Goal: Task Accomplishment & Management: Manage account settings

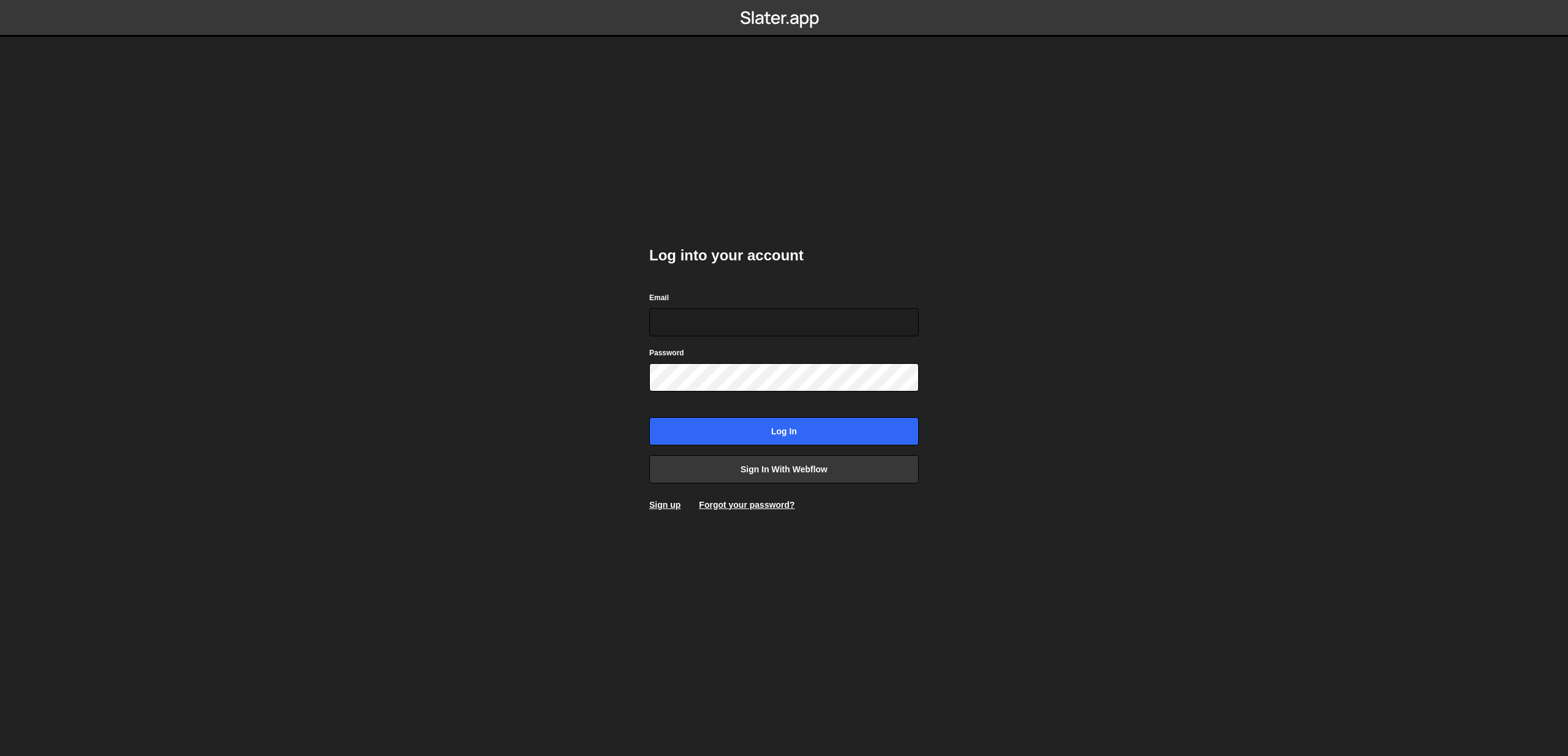
click at [784, 0] on com-1password-button at bounding box center [784, 0] width 0 height 0
type input "hello@gramdhani.com"
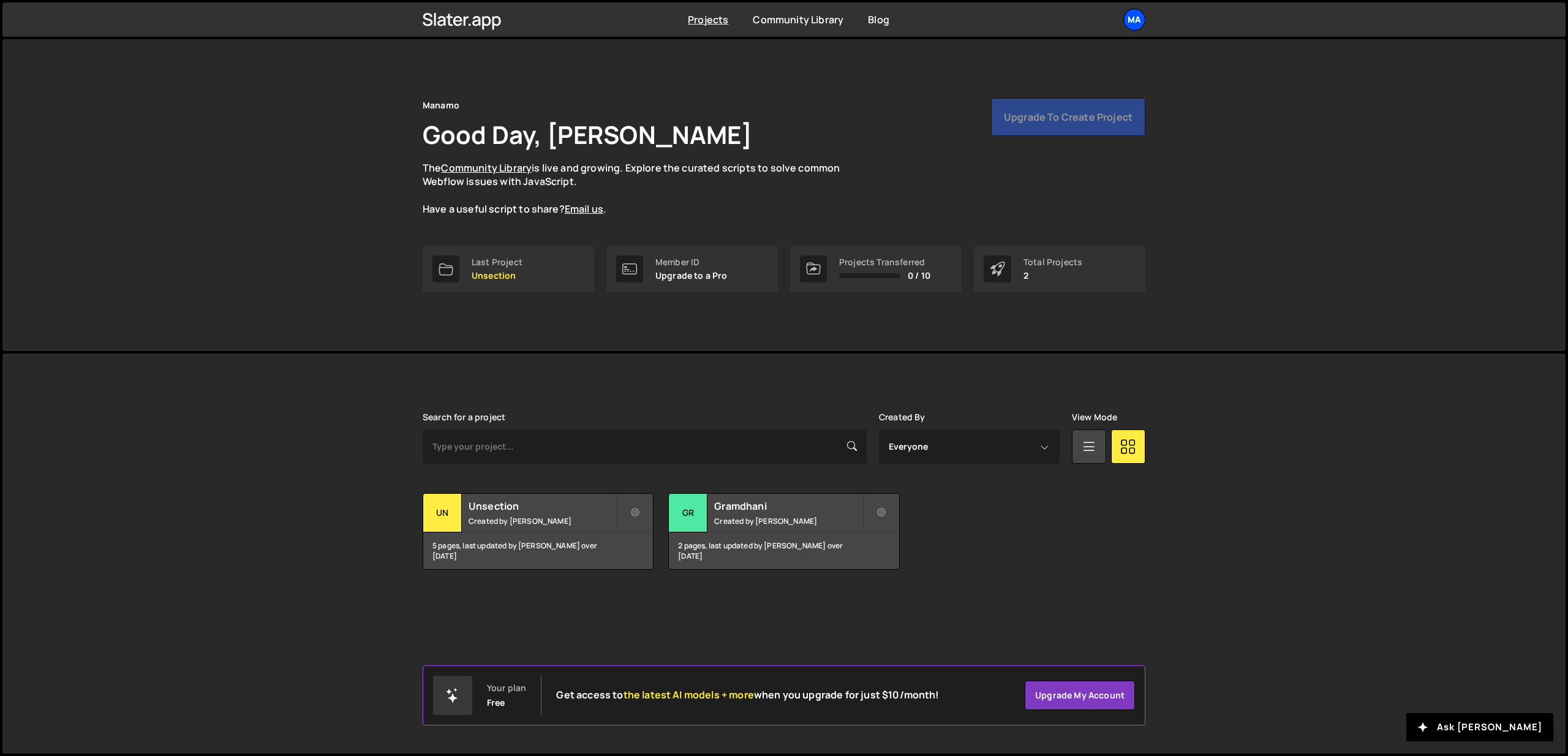
click at [1131, 26] on div "Ma" at bounding box center [1134, 19] width 22 height 22
click at [781, 225] on div "Manamo Good Day, Gita [PERSON_NAME] The Community Library is live and growing. …" at bounding box center [784, 171] width 722 height 148
click at [557, 504] on h2 "Unsection" at bounding box center [542, 506] width 148 height 13
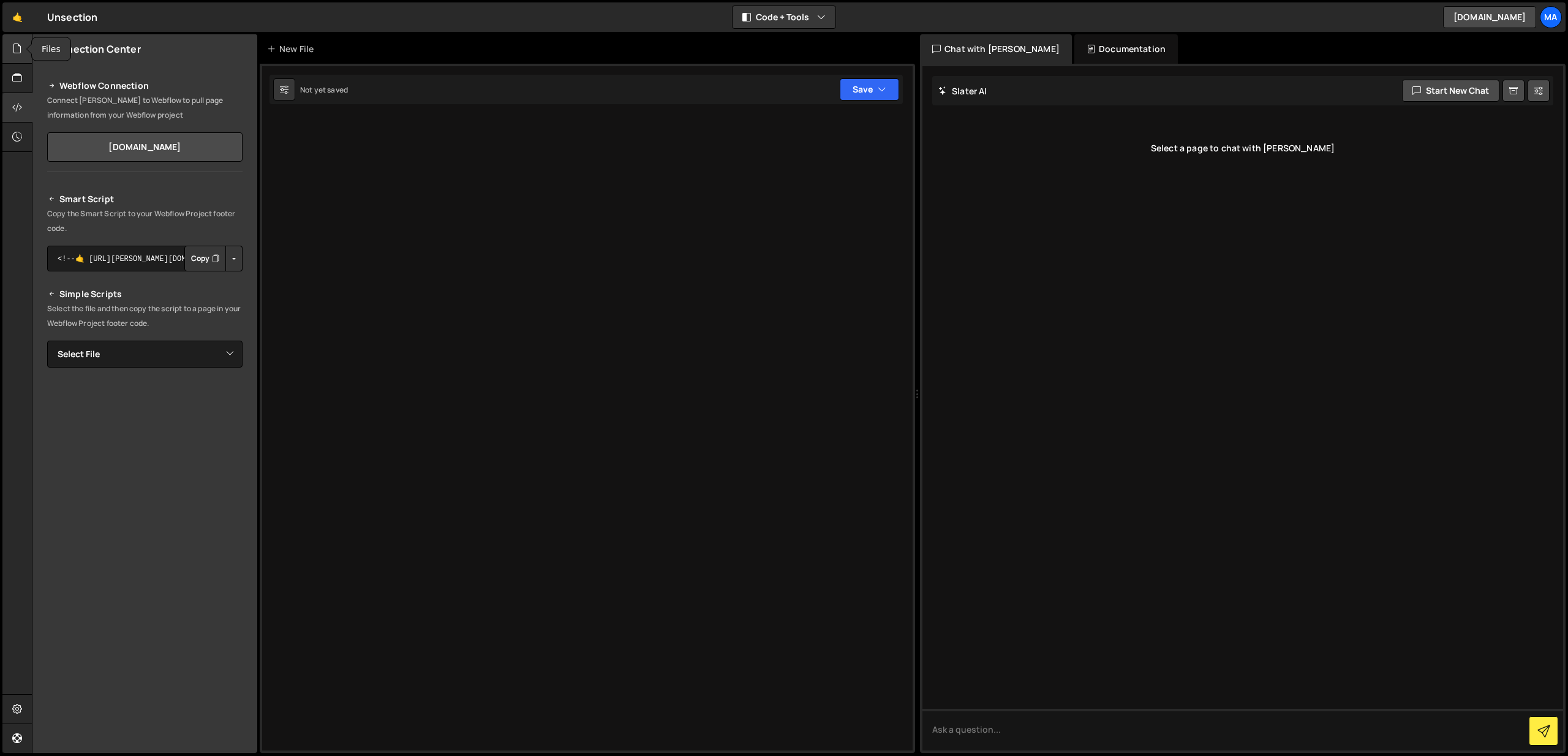
click at [19, 54] on icon at bounding box center [17, 48] width 10 height 13
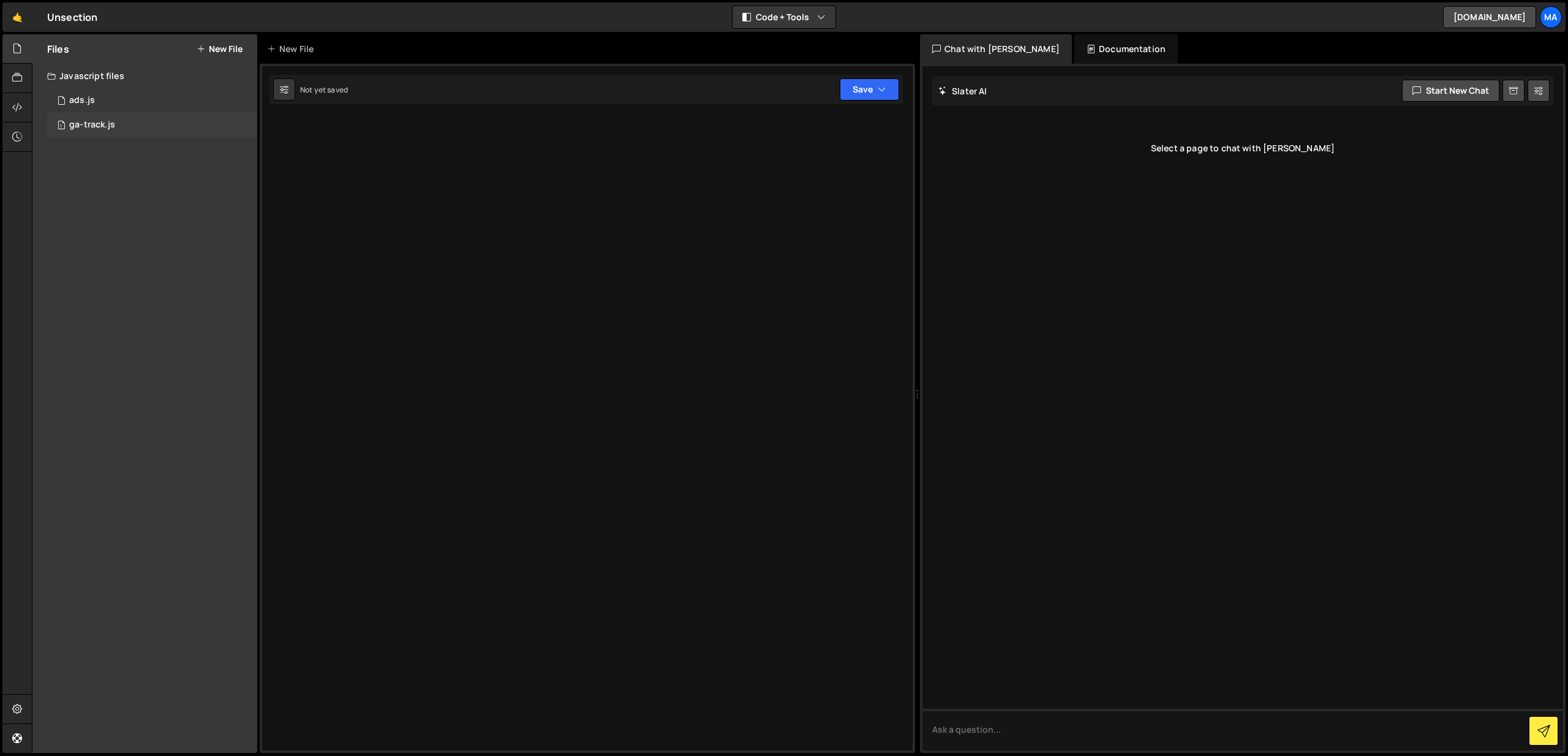
click at [86, 124] on div "ga-track.js" at bounding box center [92, 125] width 46 height 11
click at [191, 120] on div "1 ga-track.js 0" at bounding box center [152, 124] width 210 height 24
click at [91, 93] on div "1 ads.js 0" at bounding box center [152, 100] width 210 height 24
click at [129, 124] on div "1 ga-track.js 0" at bounding box center [152, 124] width 210 height 24
click at [644, 181] on div at bounding box center [587, 408] width 655 height 689
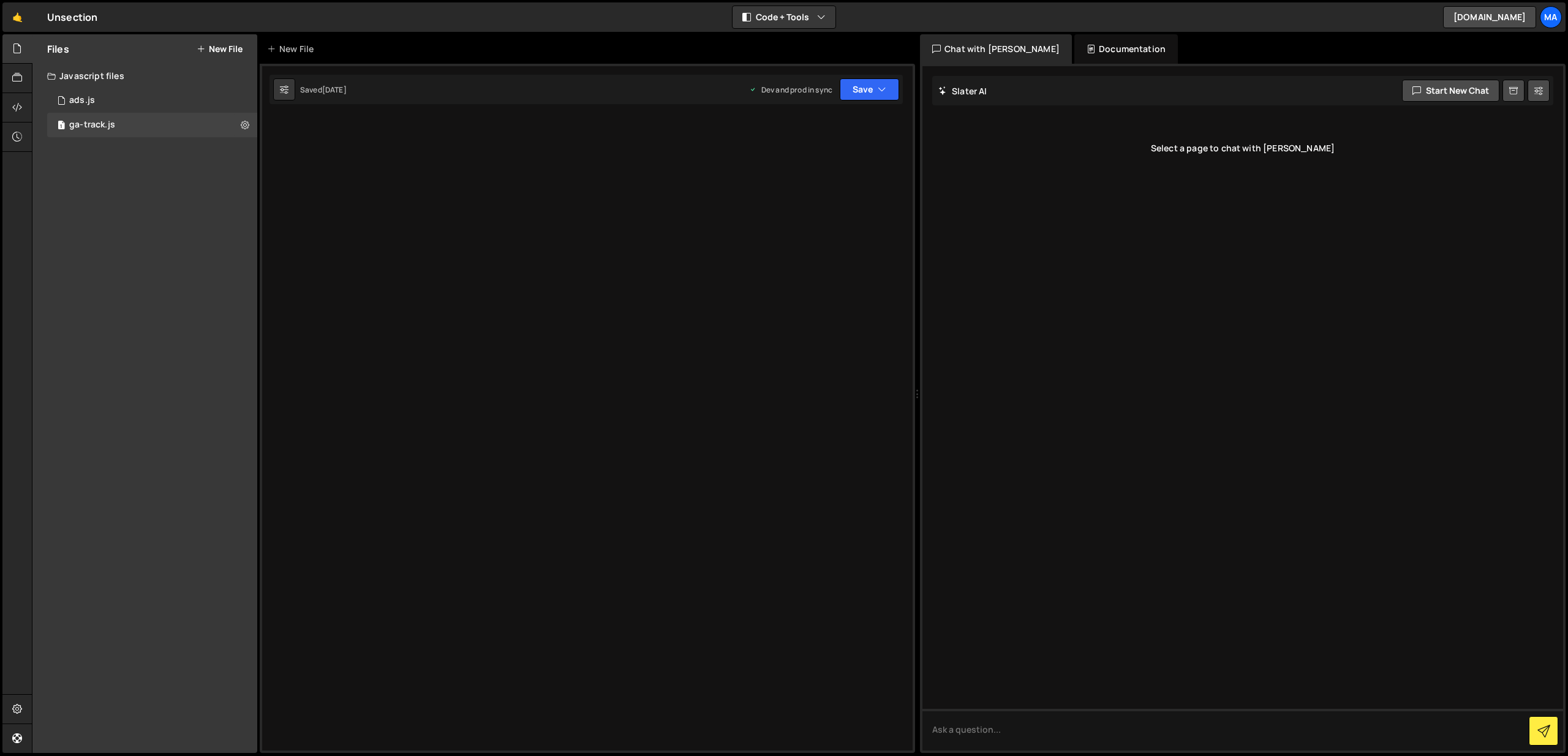
click at [646, 244] on div at bounding box center [587, 408] width 655 height 689
click at [367, 198] on div at bounding box center [587, 408] width 655 height 689
click at [367, 197] on div at bounding box center [587, 408] width 655 height 689
click at [1024, 145] on div at bounding box center [1242, 408] width 640 height 685
click at [1041, 95] on div "[PERSON_NAME] Start new chat" at bounding box center [1242, 91] width 621 height 29
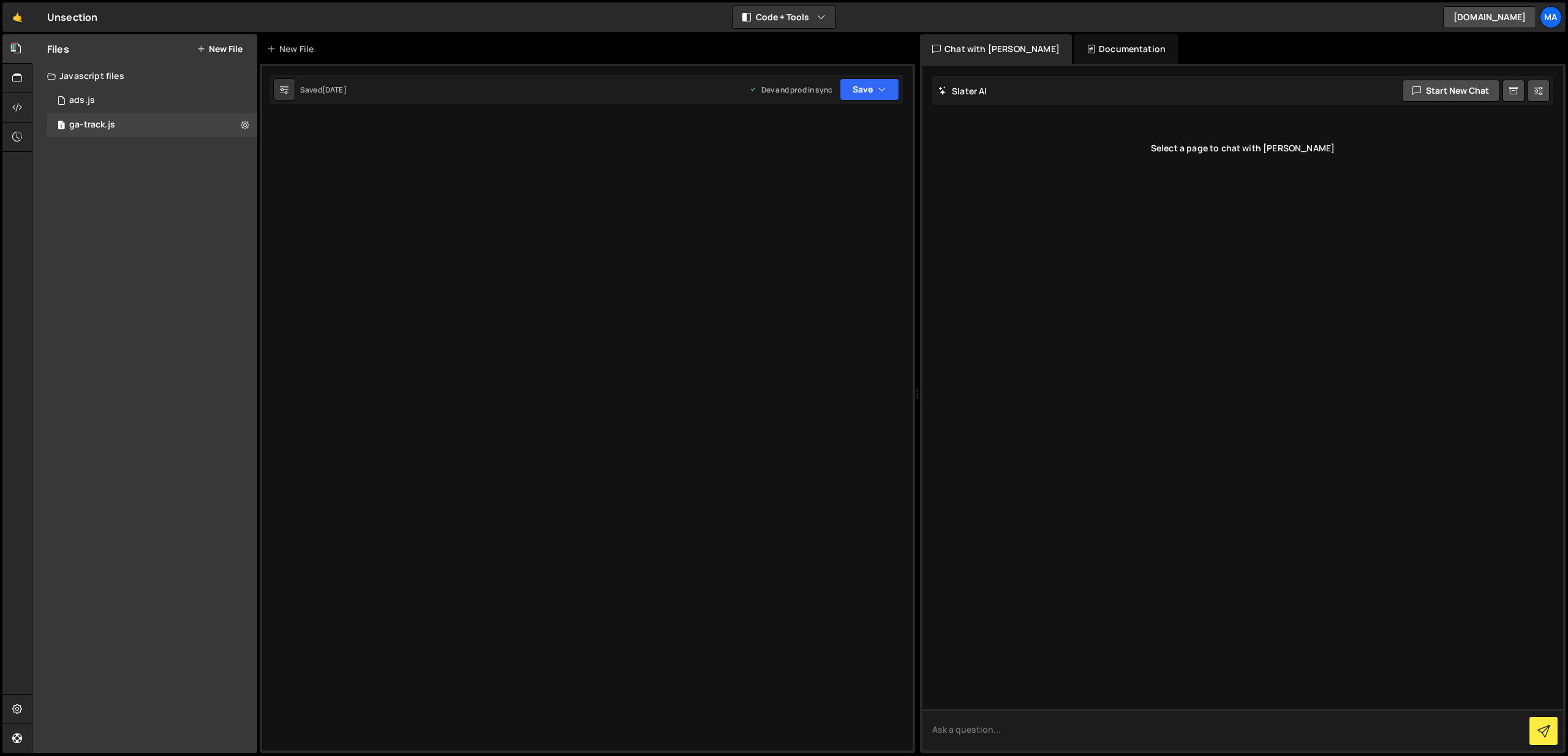
click at [972, 728] on textarea at bounding box center [1242, 730] width 640 height 42
click at [89, 100] on div "ads.js" at bounding box center [82, 100] width 26 height 11
click at [20, 77] on icon at bounding box center [17, 77] width 10 height 13
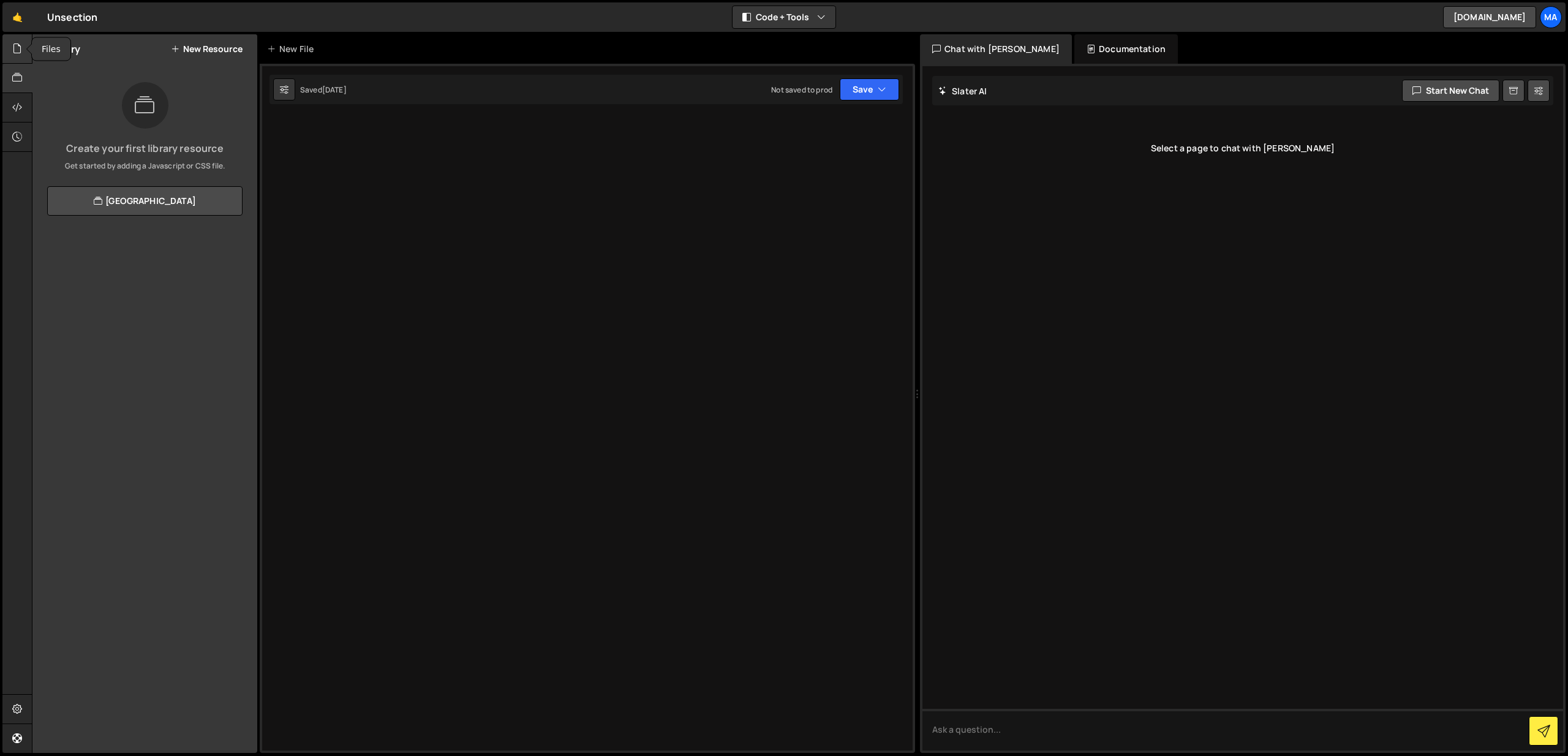
click at [20, 58] on div at bounding box center [17, 49] width 30 height 29
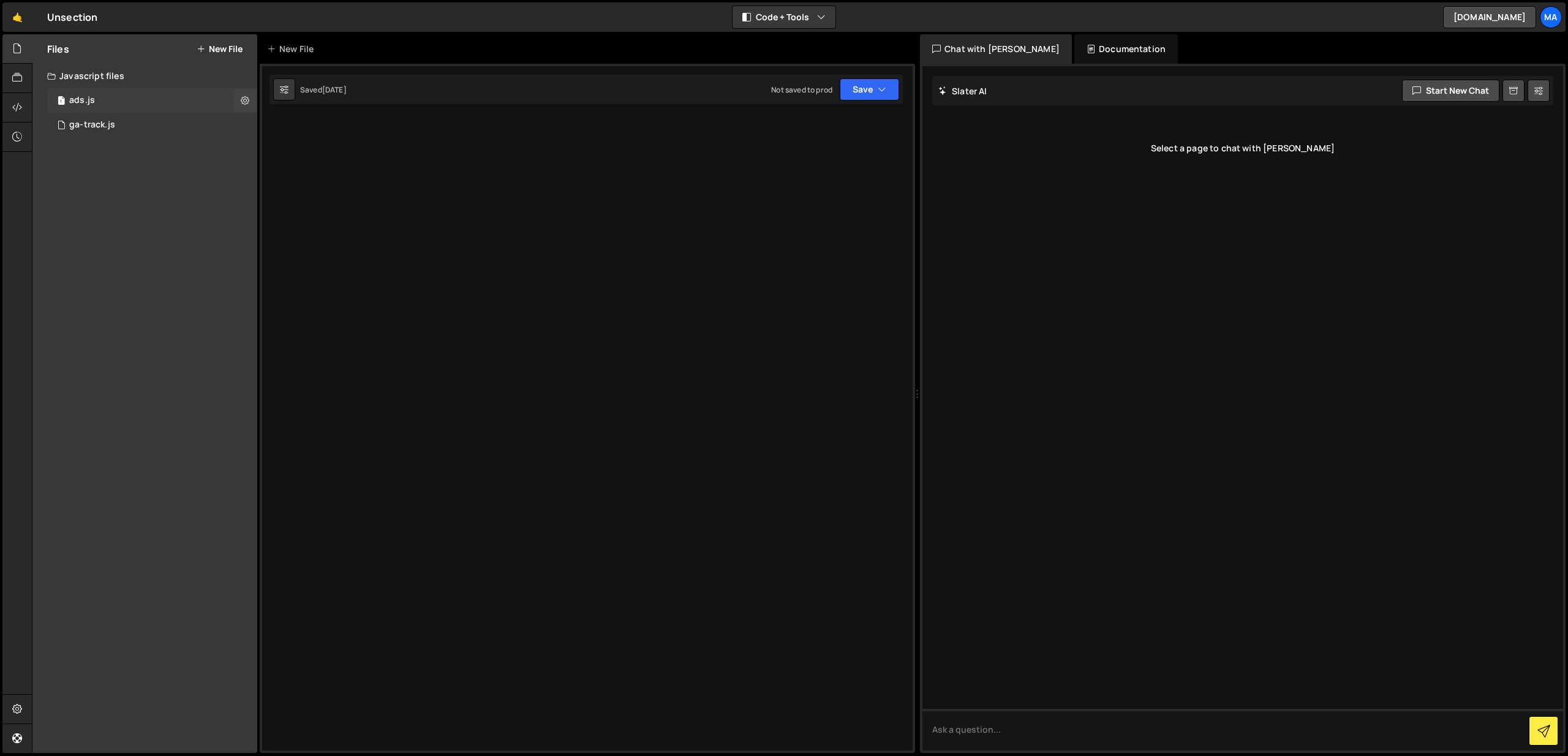
click at [53, 92] on div "1 ads.js 0" at bounding box center [152, 100] width 210 height 24
click at [246, 101] on icon at bounding box center [245, 101] width 9 height 12
click at [467, 167] on div at bounding box center [587, 408] width 655 height 689
click at [863, 87] on button "Save" at bounding box center [869, 89] width 60 height 22
click at [645, 152] on div at bounding box center [587, 408] width 655 height 689
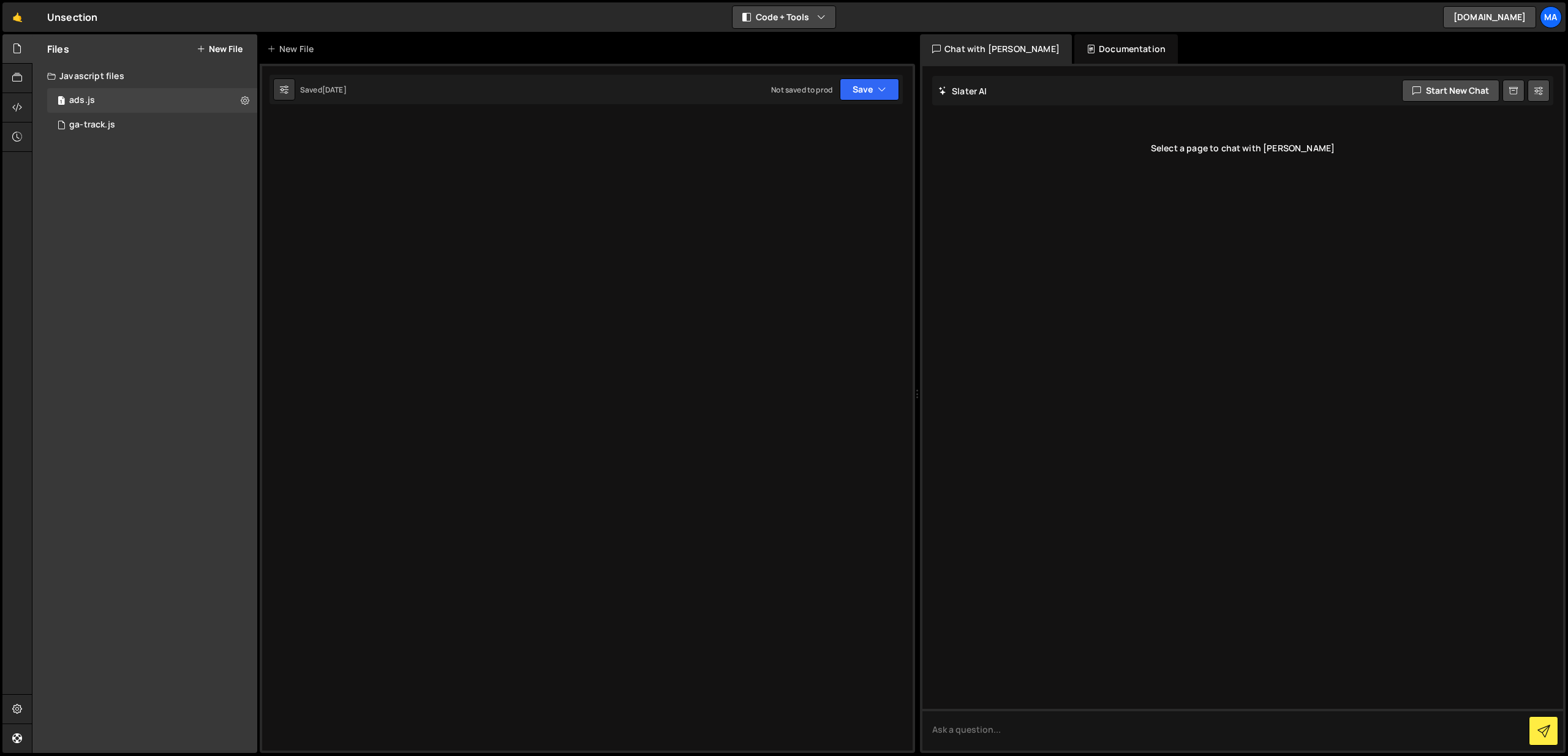
click at [785, 17] on button "Code + Tools" at bounding box center [784, 17] width 103 height 22
click at [781, 42] on button "Code Only" at bounding box center [785, 44] width 103 height 22
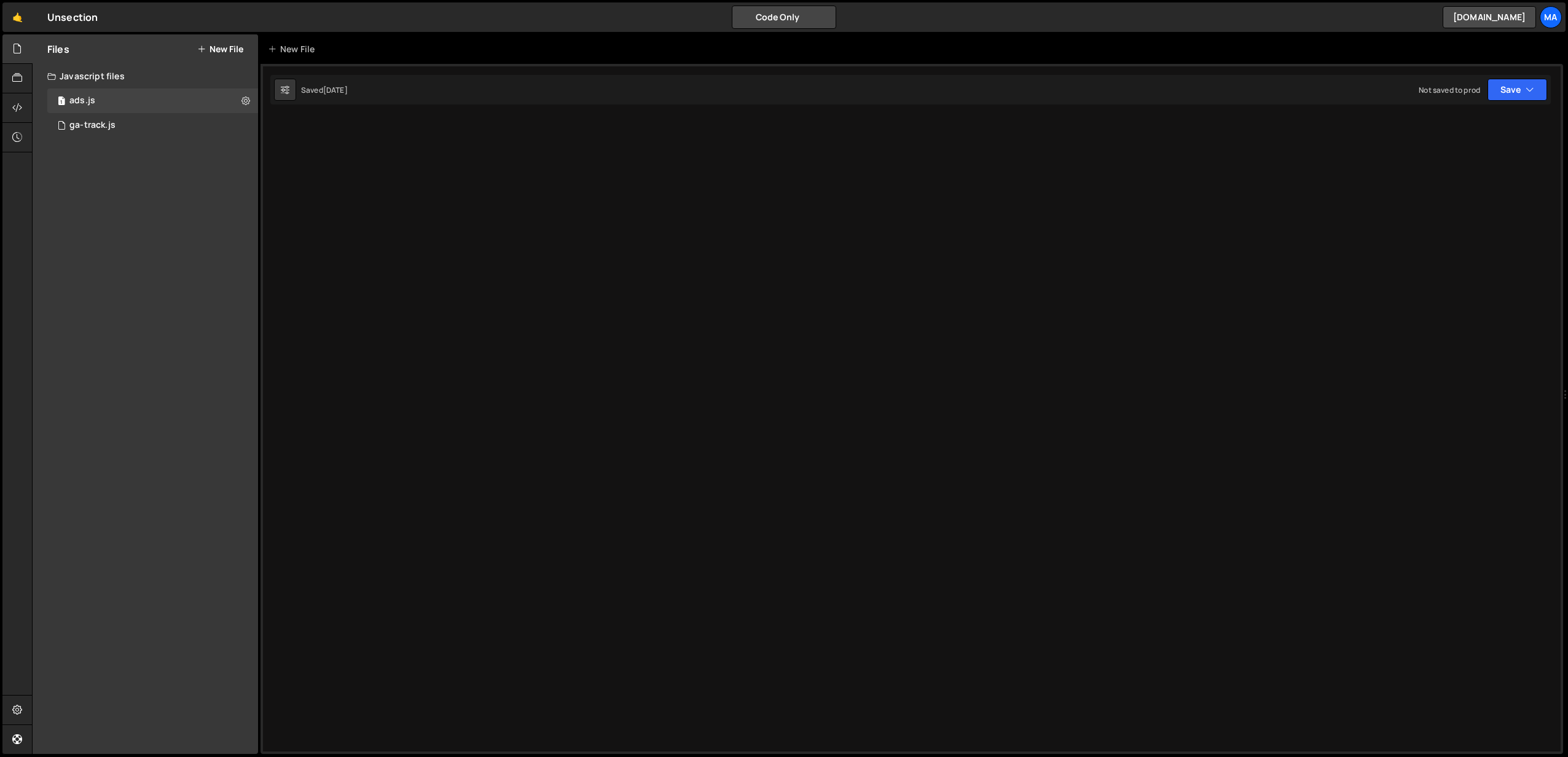
click at [797, 21] on button "Code Only" at bounding box center [784, 17] width 104 height 22
click at [795, 13] on button "Code Only" at bounding box center [784, 17] width 104 height 22
drag, startPoint x: 793, startPoint y: 13, endPoint x: 787, endPoint y: 46, distance: 33.5
click at [793, 13] on button "Code Only" at bounding box center [784, 17] width 104 height 22
click at [779, 79] on button "Tools Only" at bounding box center [785, 88] width 104 height 22
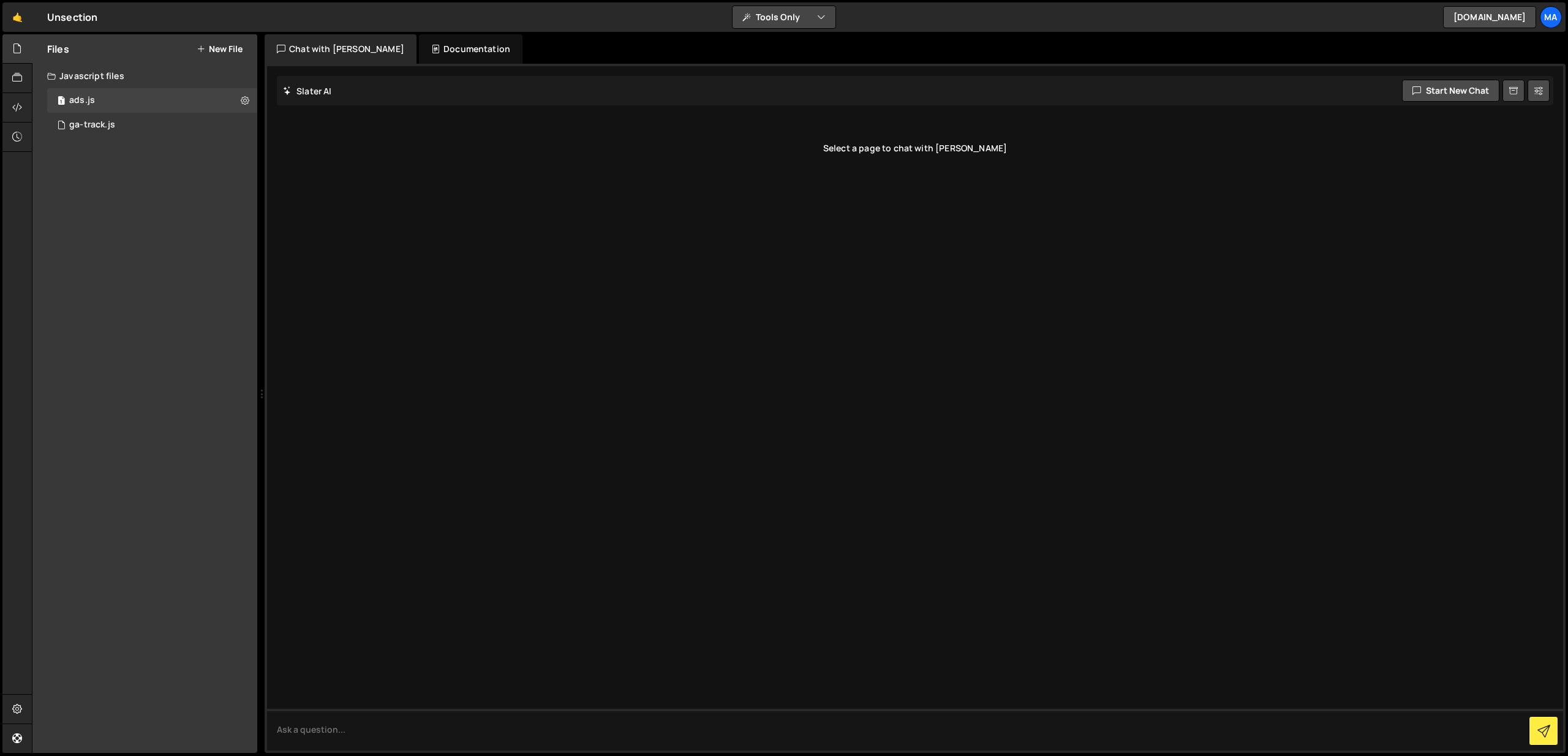
click at [785, 14] on button "Tools Only" at bounding box center [784, 17] width 103 height 22
click at [781, 42] on button "Code Only" at bounding box center [785, 44] width 103 height 22
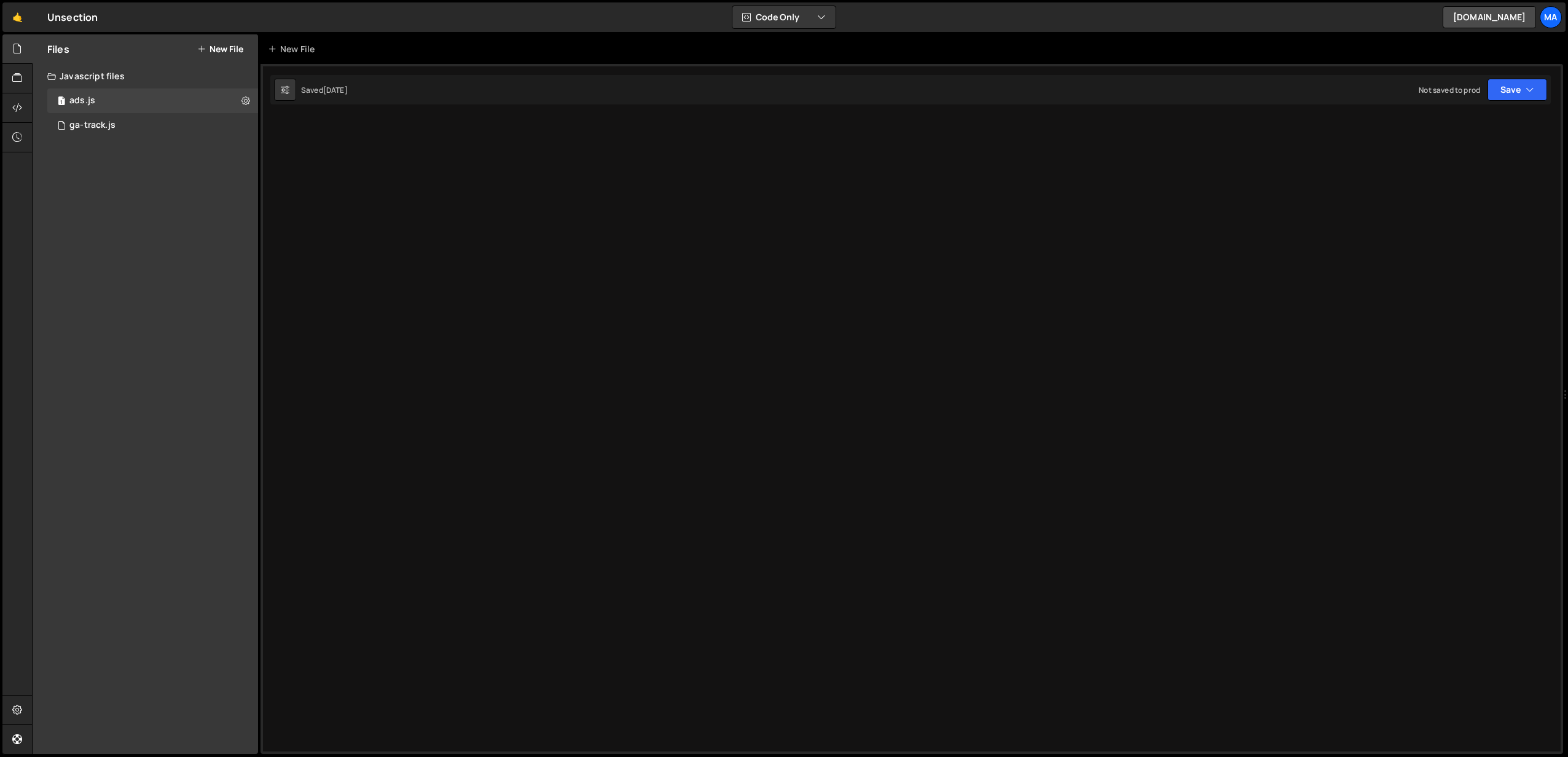
click at [682, 694] on div at bounding box center [911, 409] width 1302 height 691
click at [1022, 259] on div at bounding box center [911, 409] width 1302 height 691
click at [264, 172] on div at bounding box center [911, 409] width 1302 height 691
click at [309, 137] on div at bounding box center [911, 409] width 1302 height 691
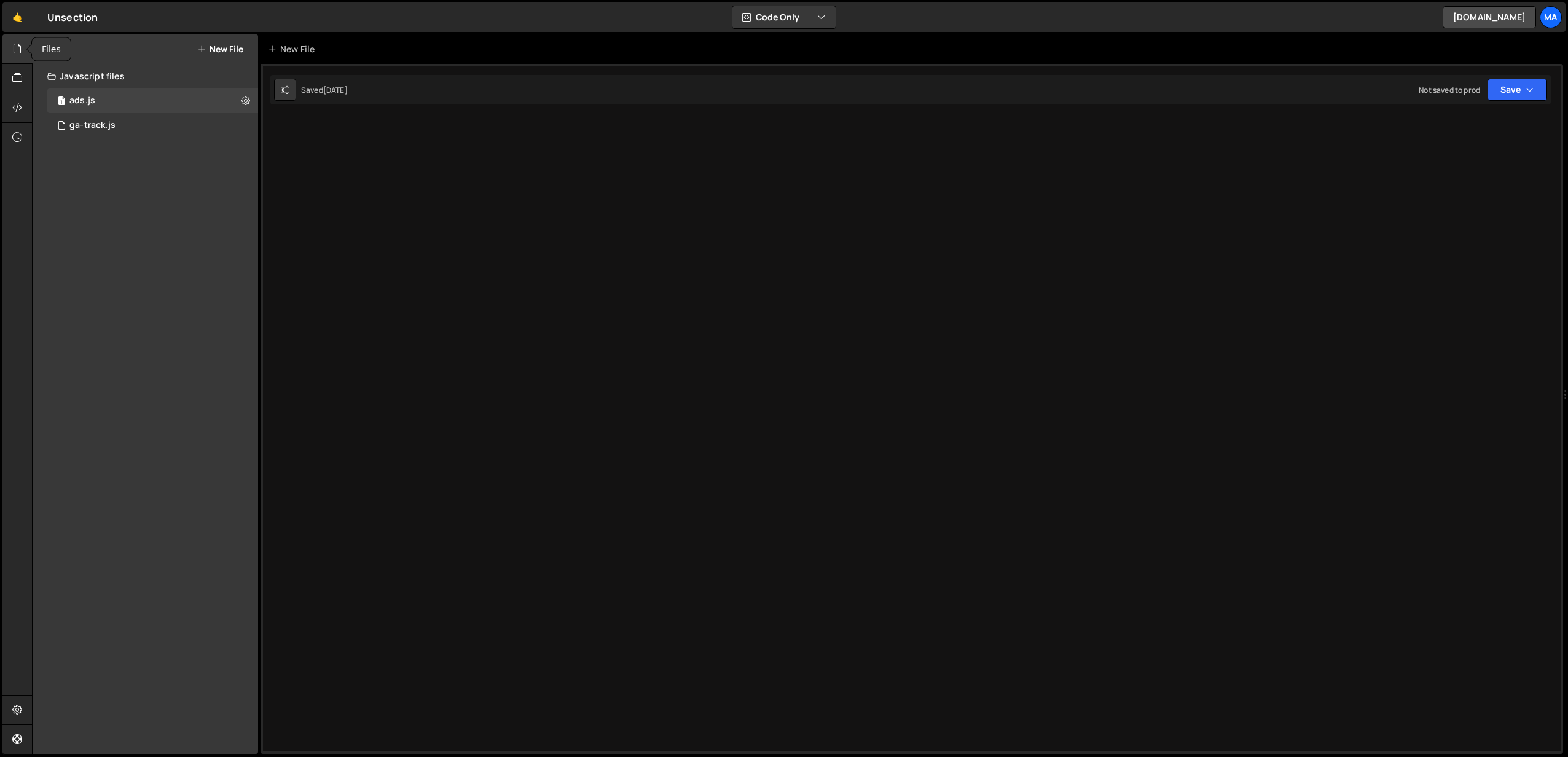
click at [19, 49] on icon at bounding box center [17, 48] width 10 height 13
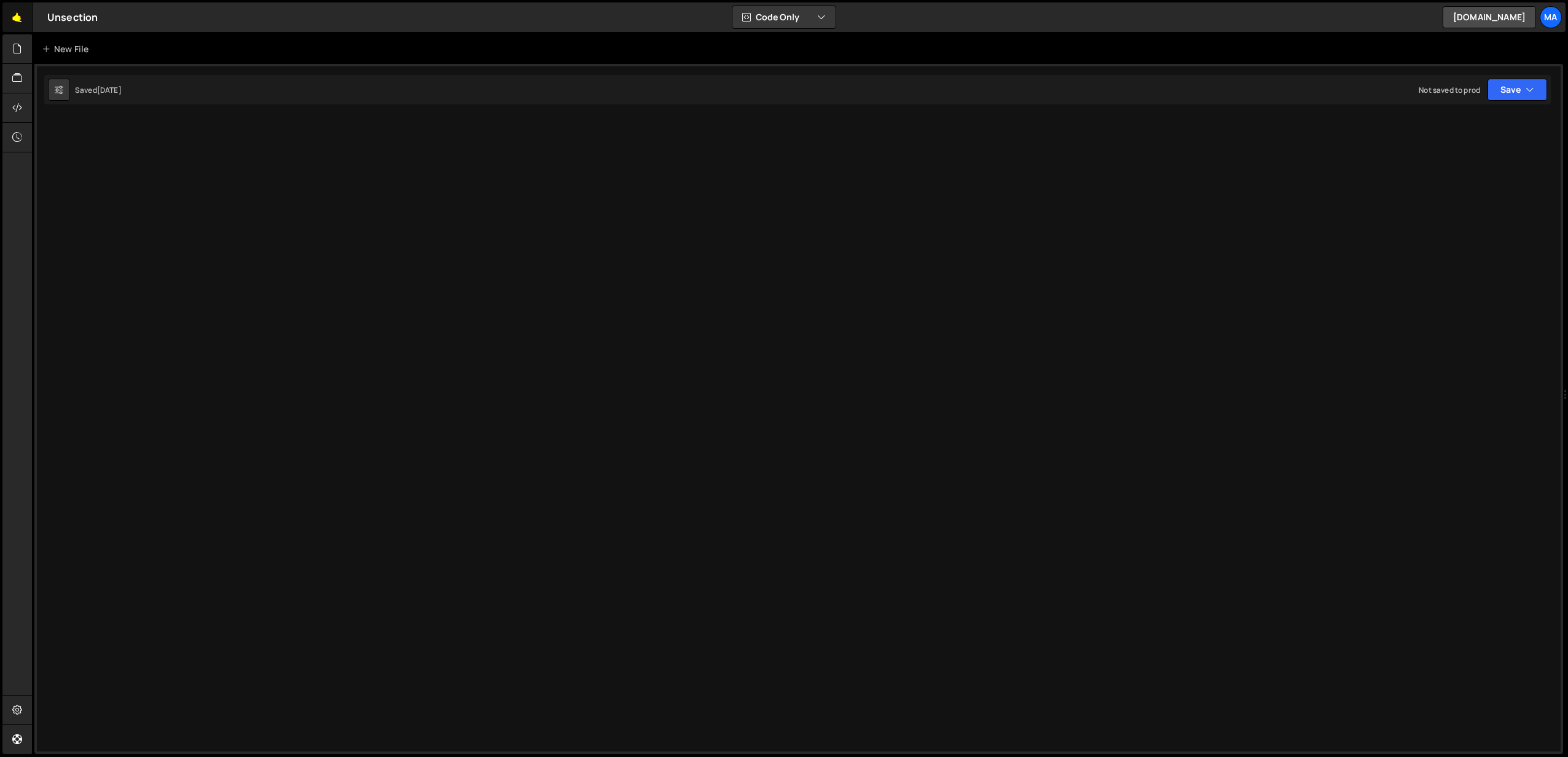
click at [18, 20] on link "🤙" at bounding box center [17, 17] width 30 height 29
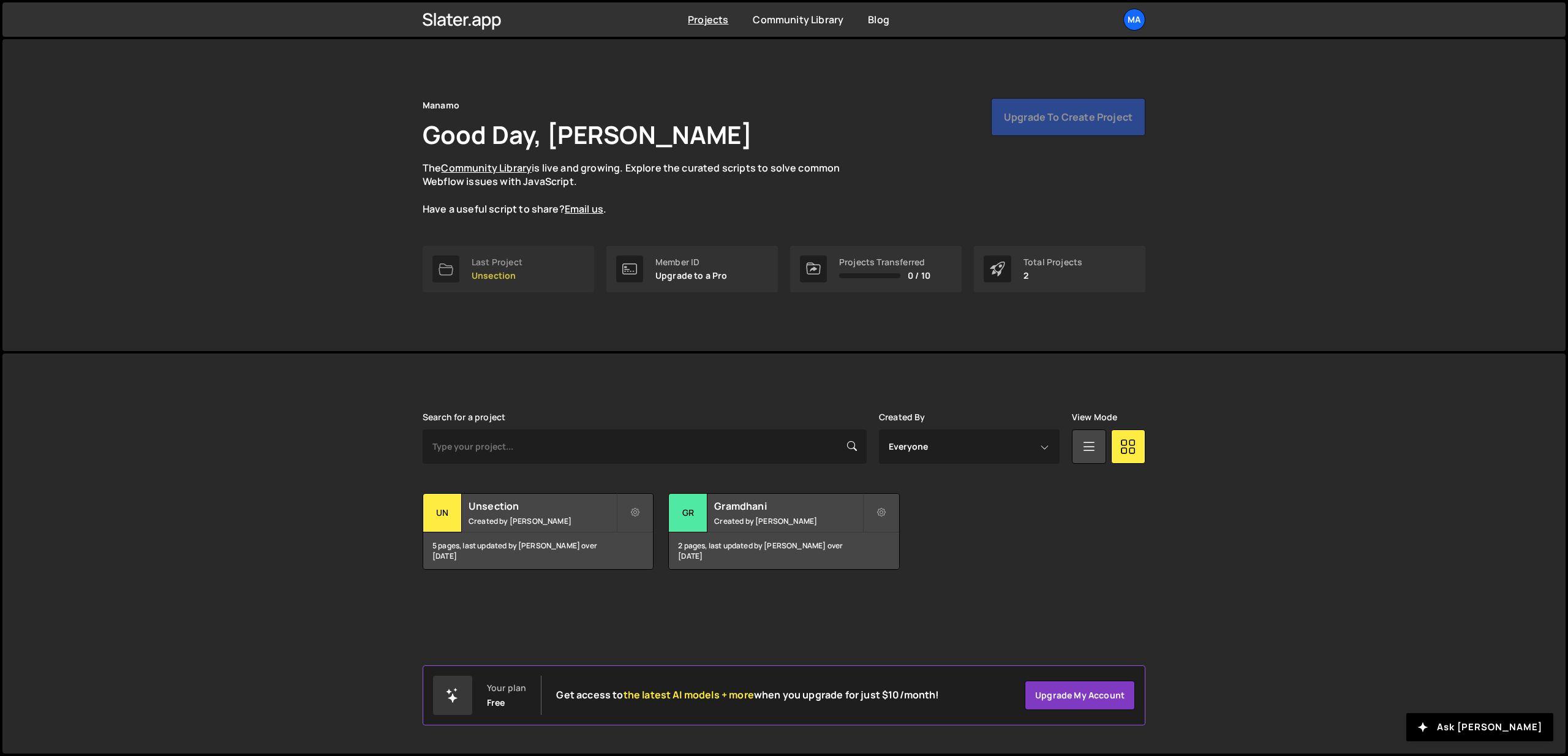
click at [552, 271] on link "Last Project Unsection" at bounding box center [508, 269] width 171 height 46
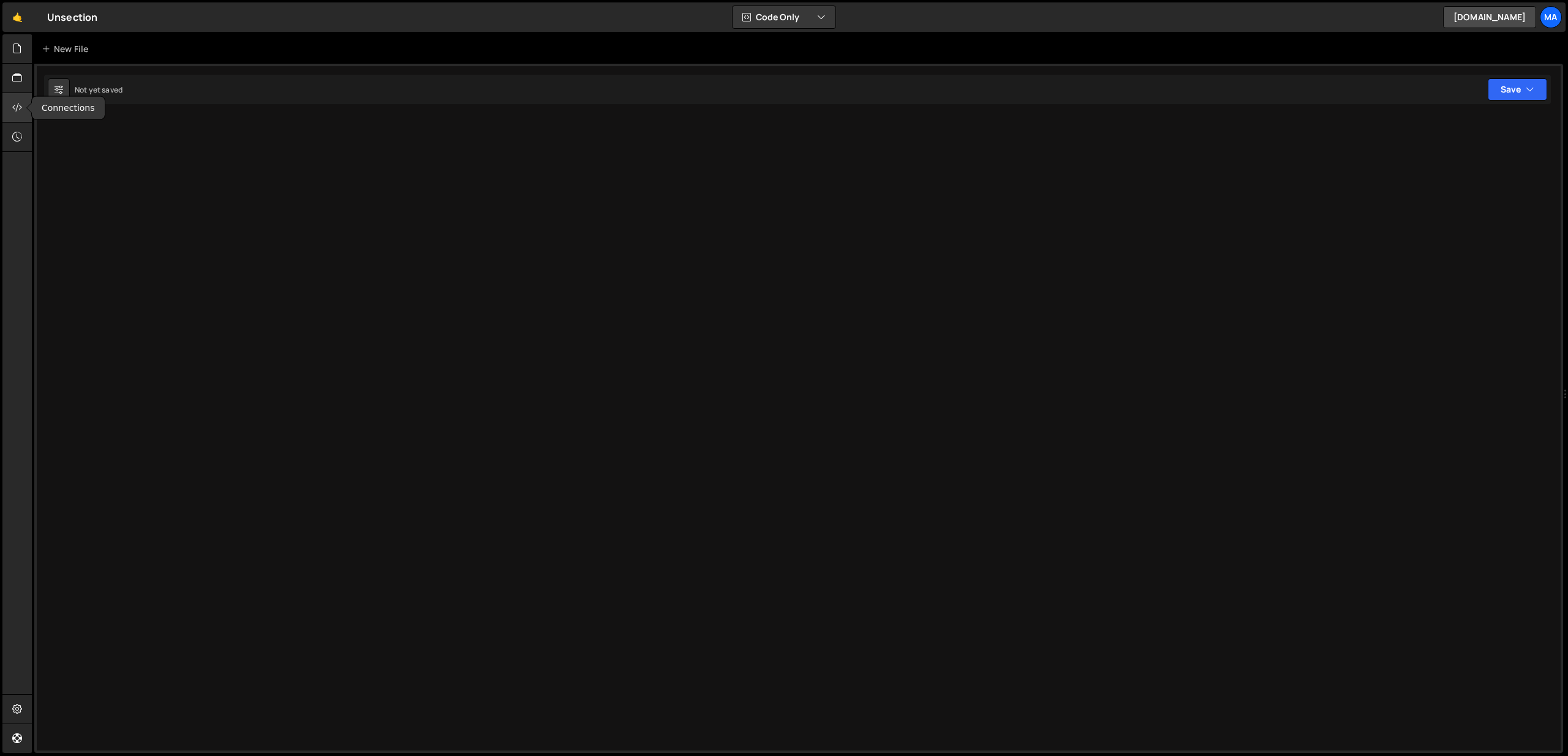
click at [19, 109] on icon at bounding box center [17, 107] width 10 height 13
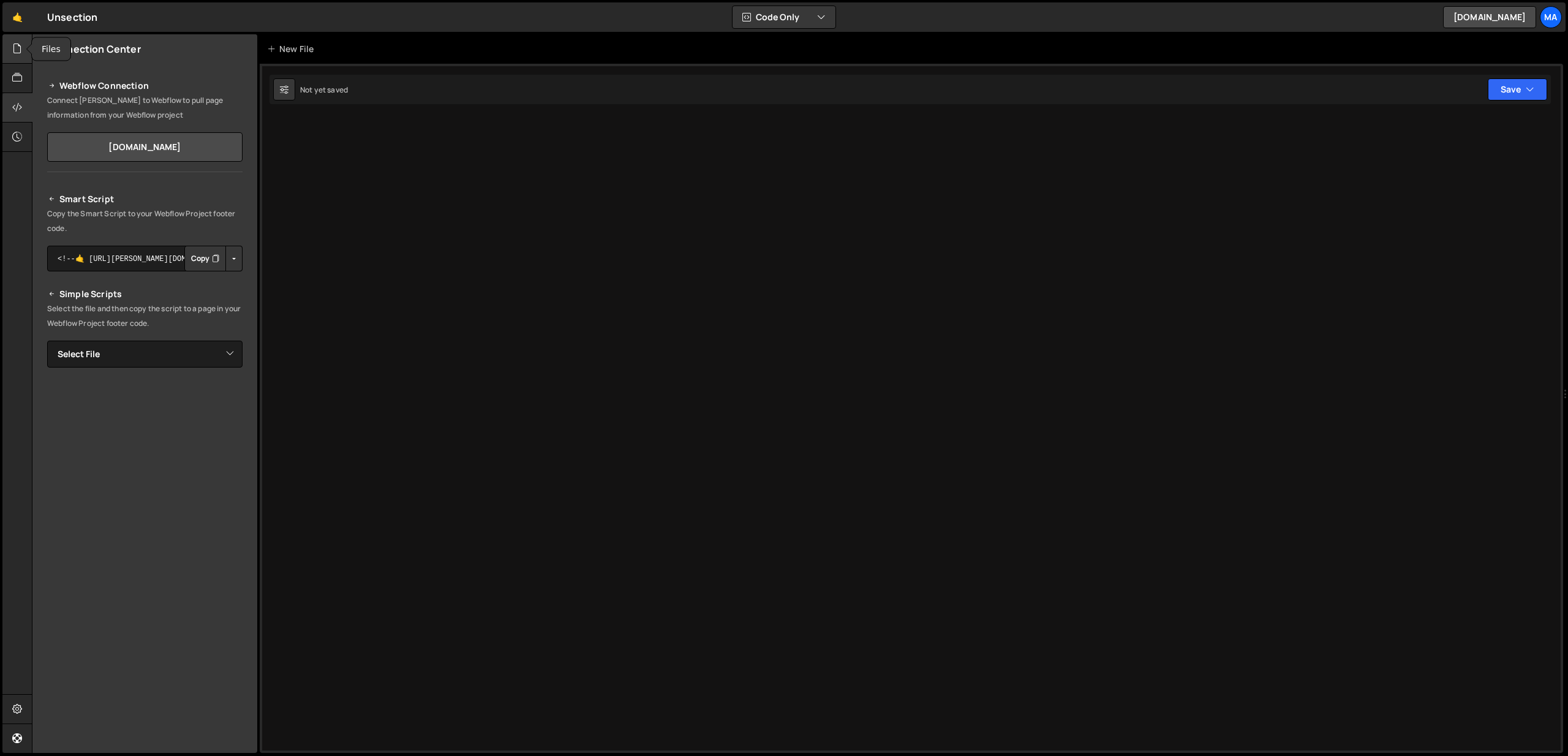
click at [22, 57] on div at bounding box center [17, 49] width 30 height 29
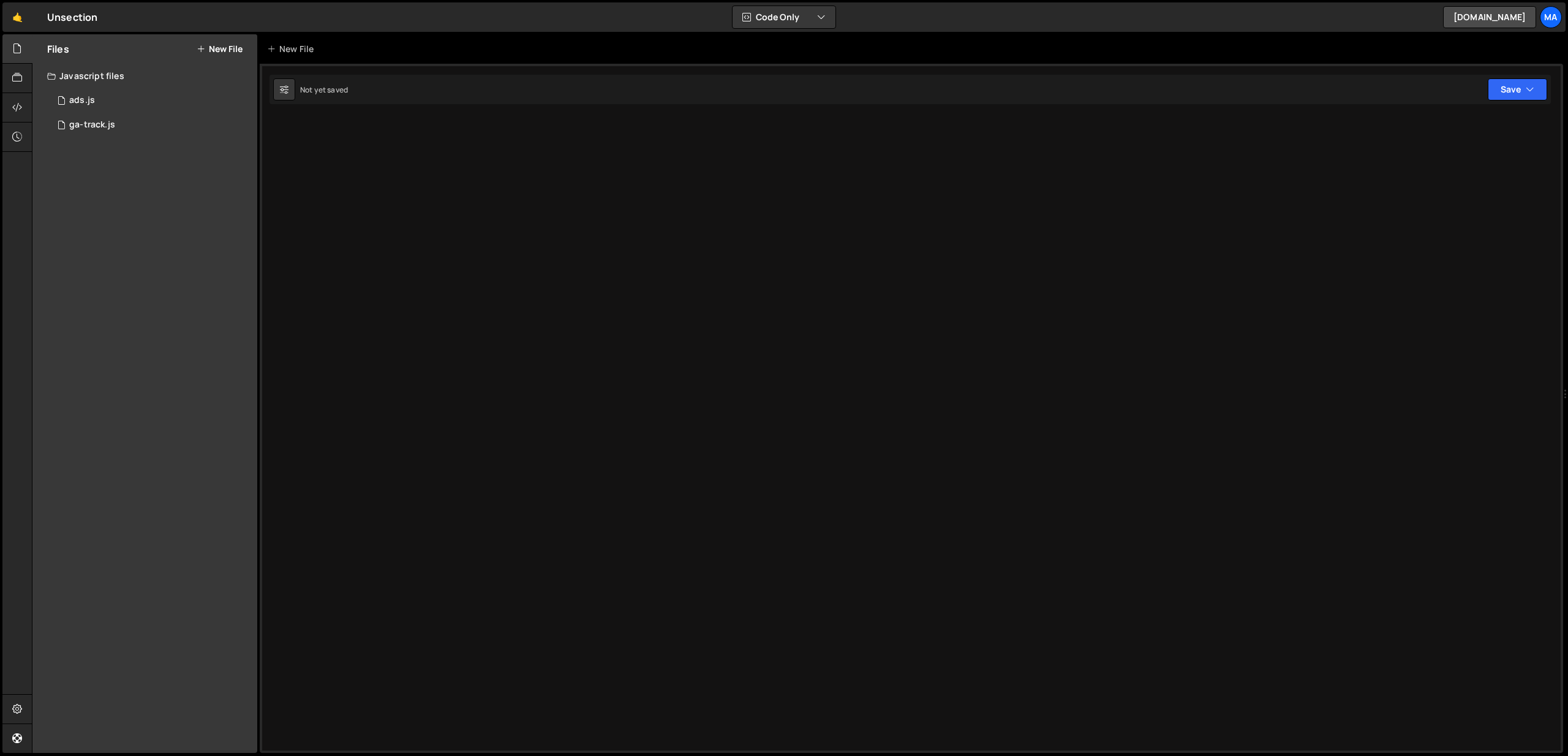
click at [224, 50] on button "New File" at bounding box center [219, 49] width 46 height 10
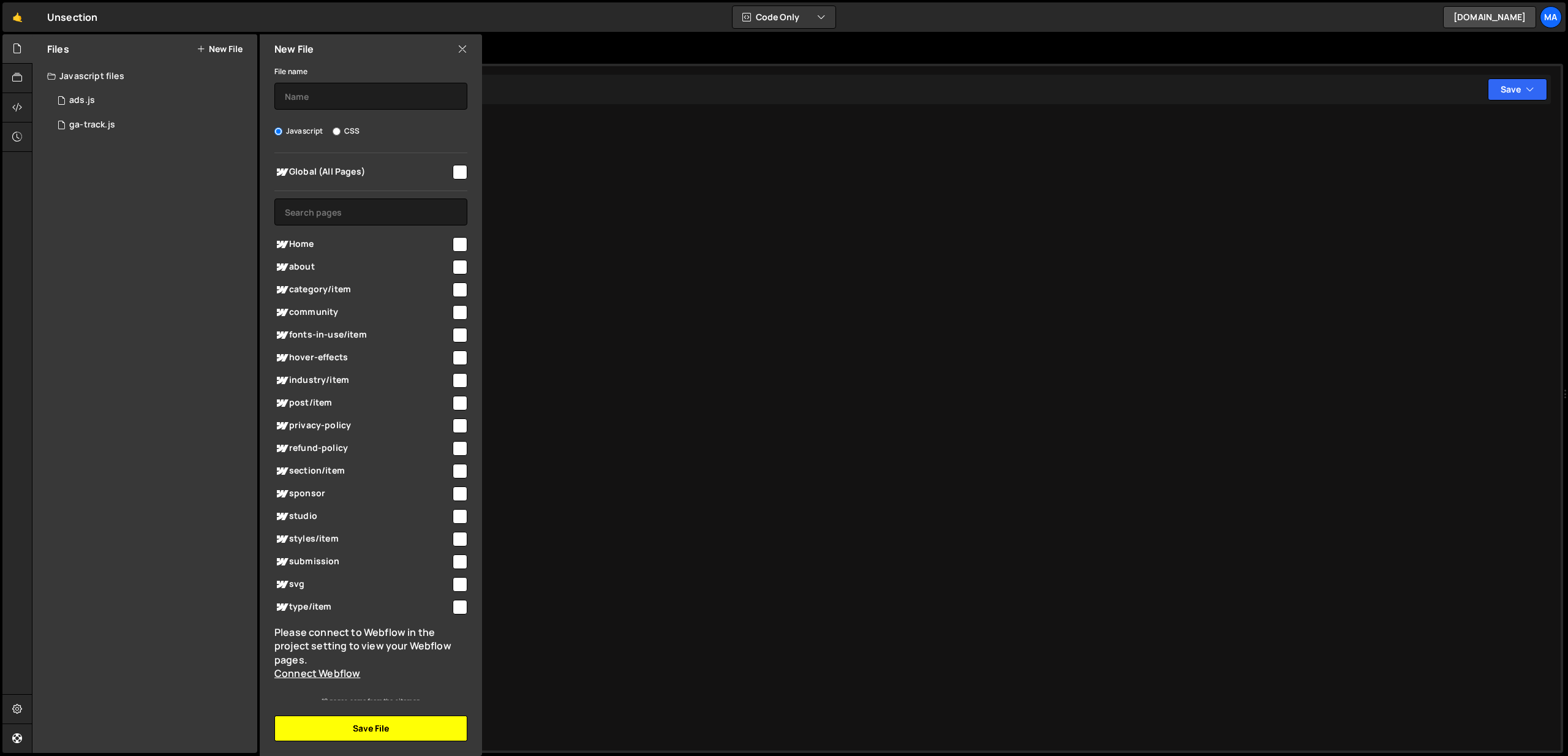
click at [386, 725] on button "Save File" at bounding box center [371, 728] width 193 height 26
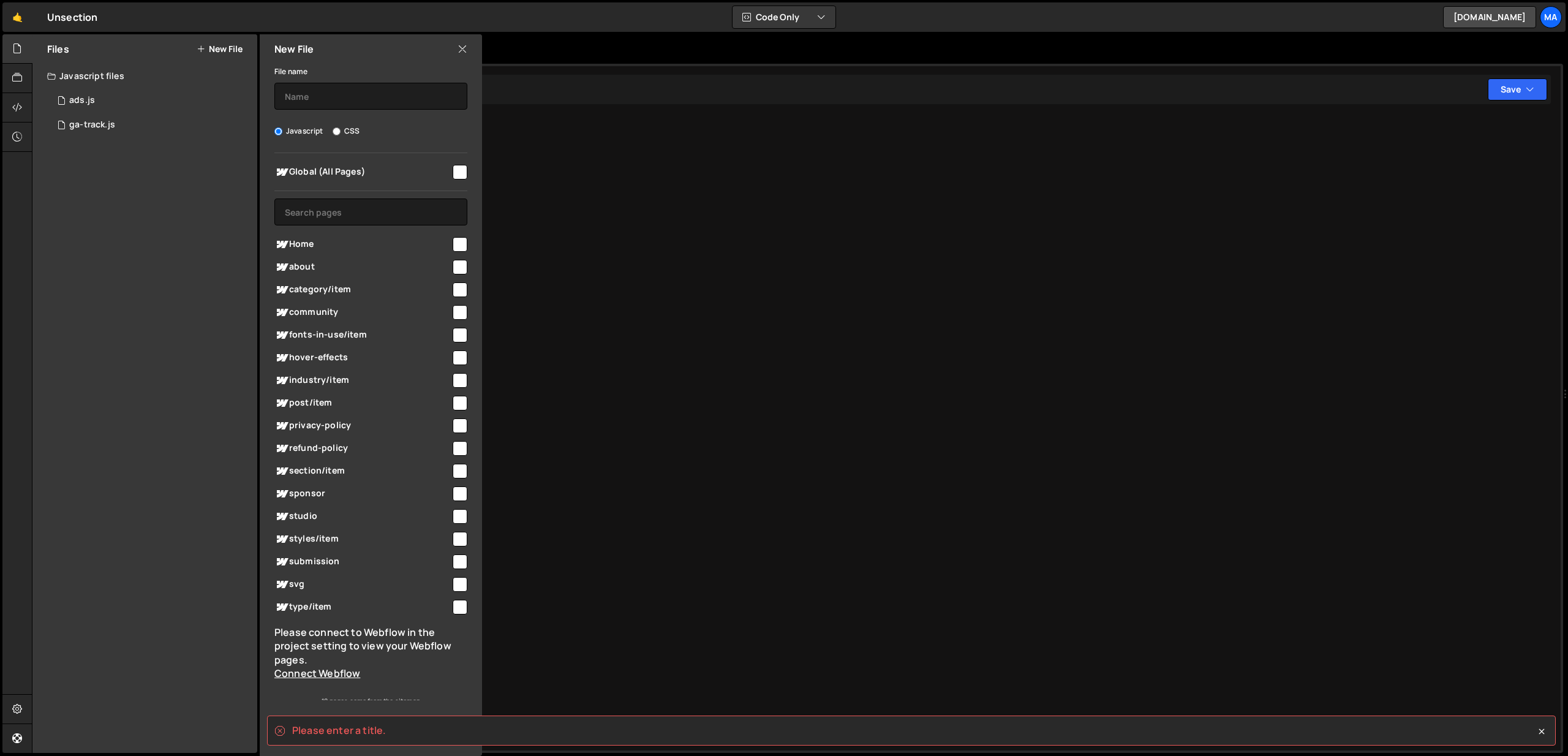
click at [453, 173] on input "checkbox" at bounding box center [460, 172] width 15 height 15
checkbox input "true"
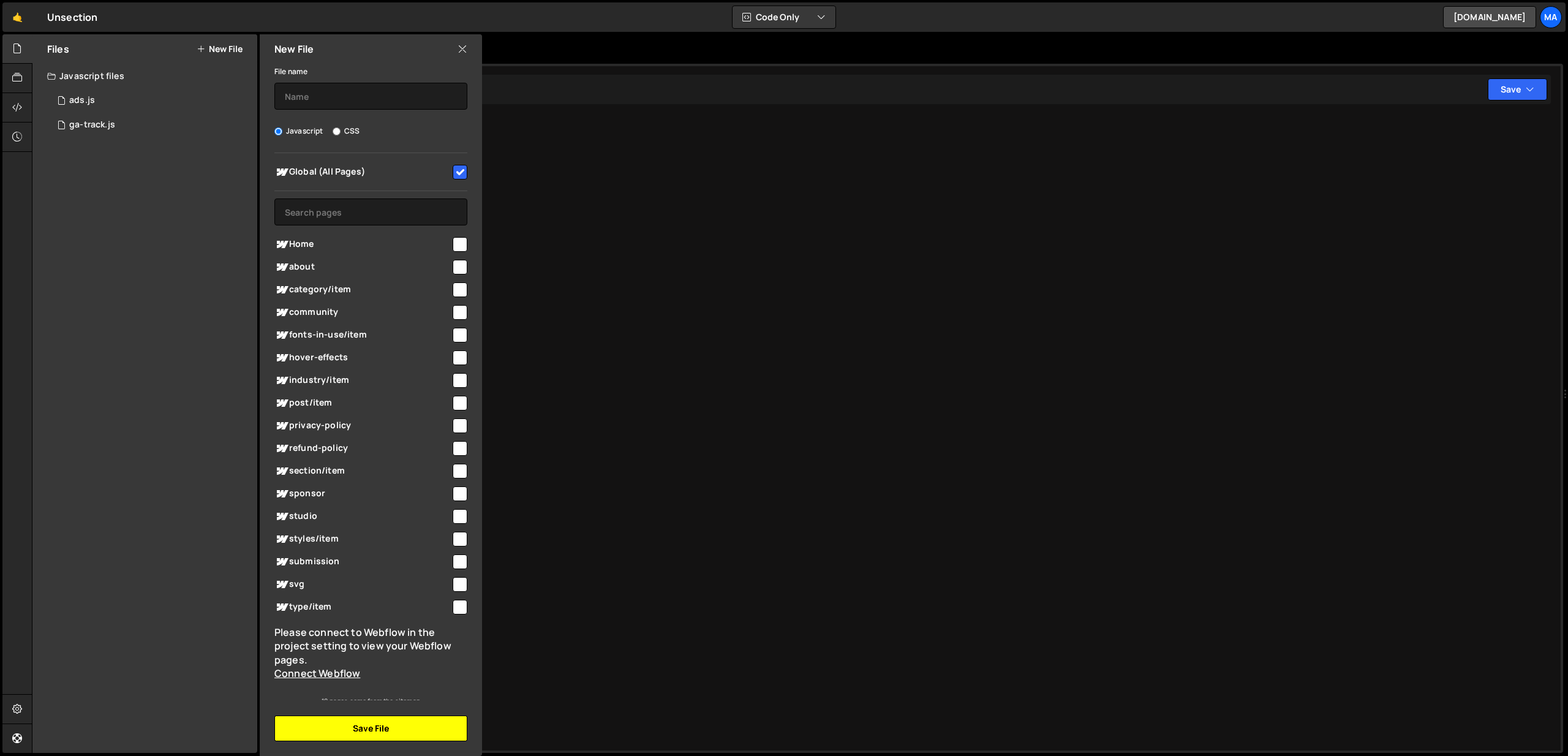
click at [374, 722] on button "Save File" at bounding box center [371, 728] width 193 height 26
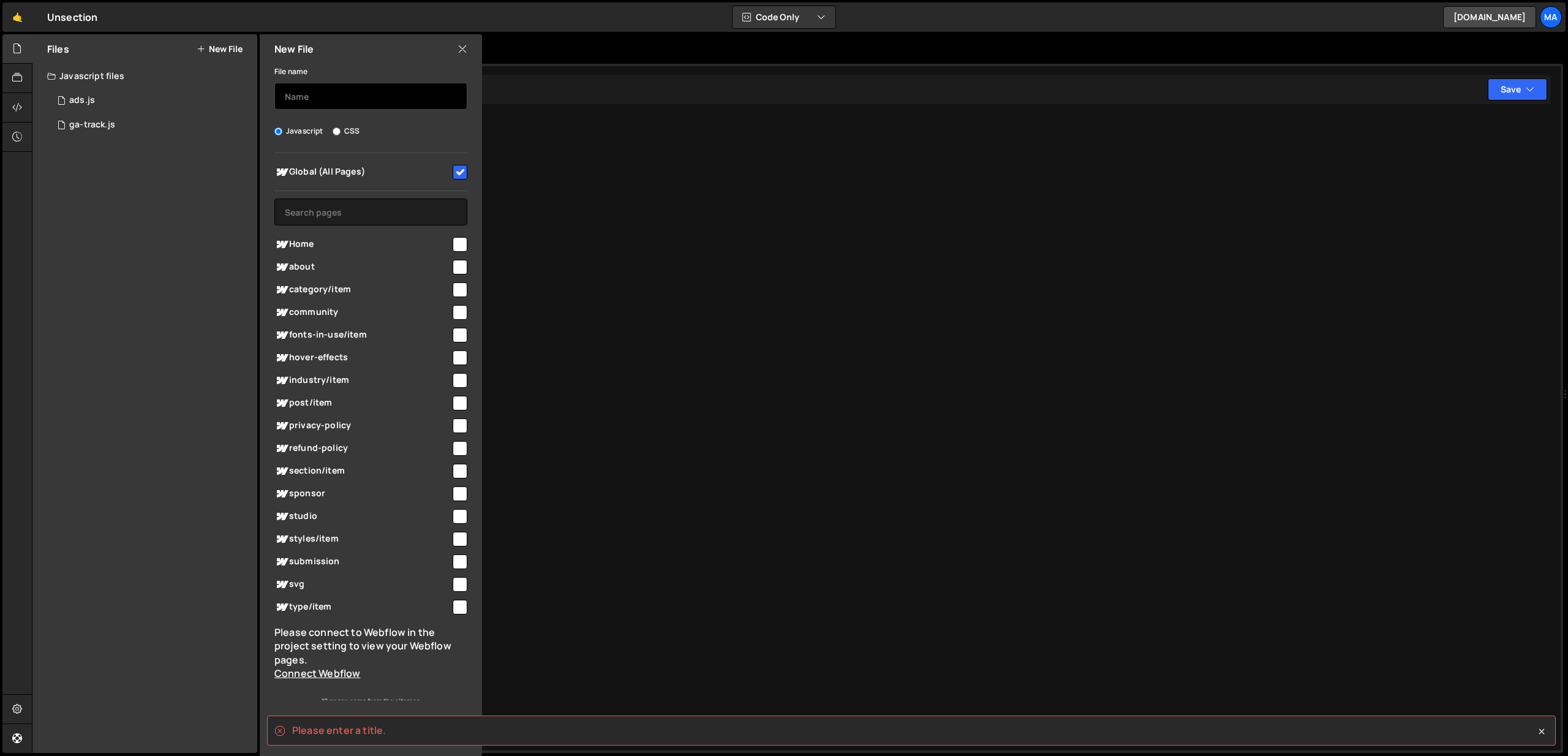
click at [318, 93] on input "text" at bounding box center [371, 96] width 193 height 27
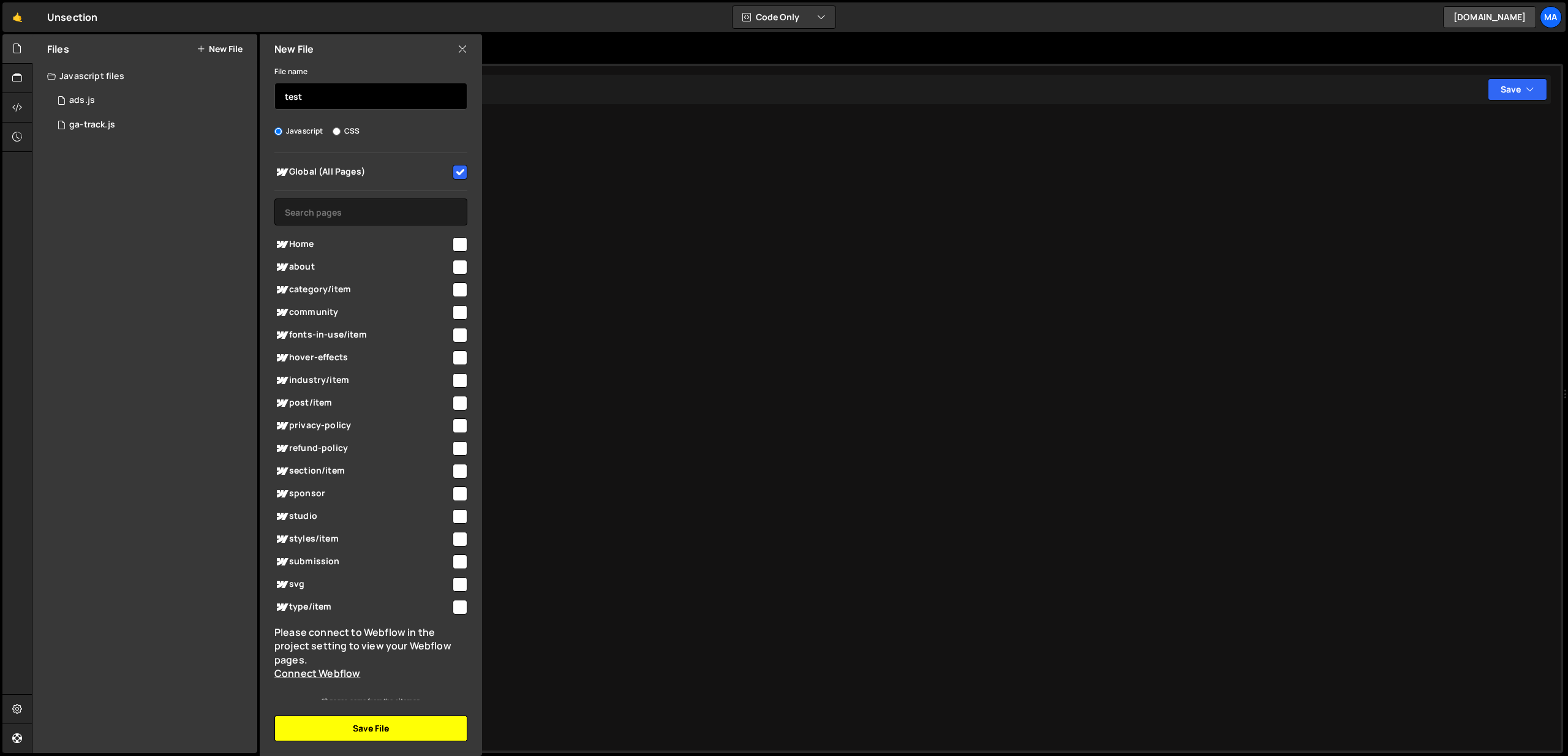
type input "test"
click at [395, 716] on button "Save File" at bounding box center [371, 728] width 193 height 26
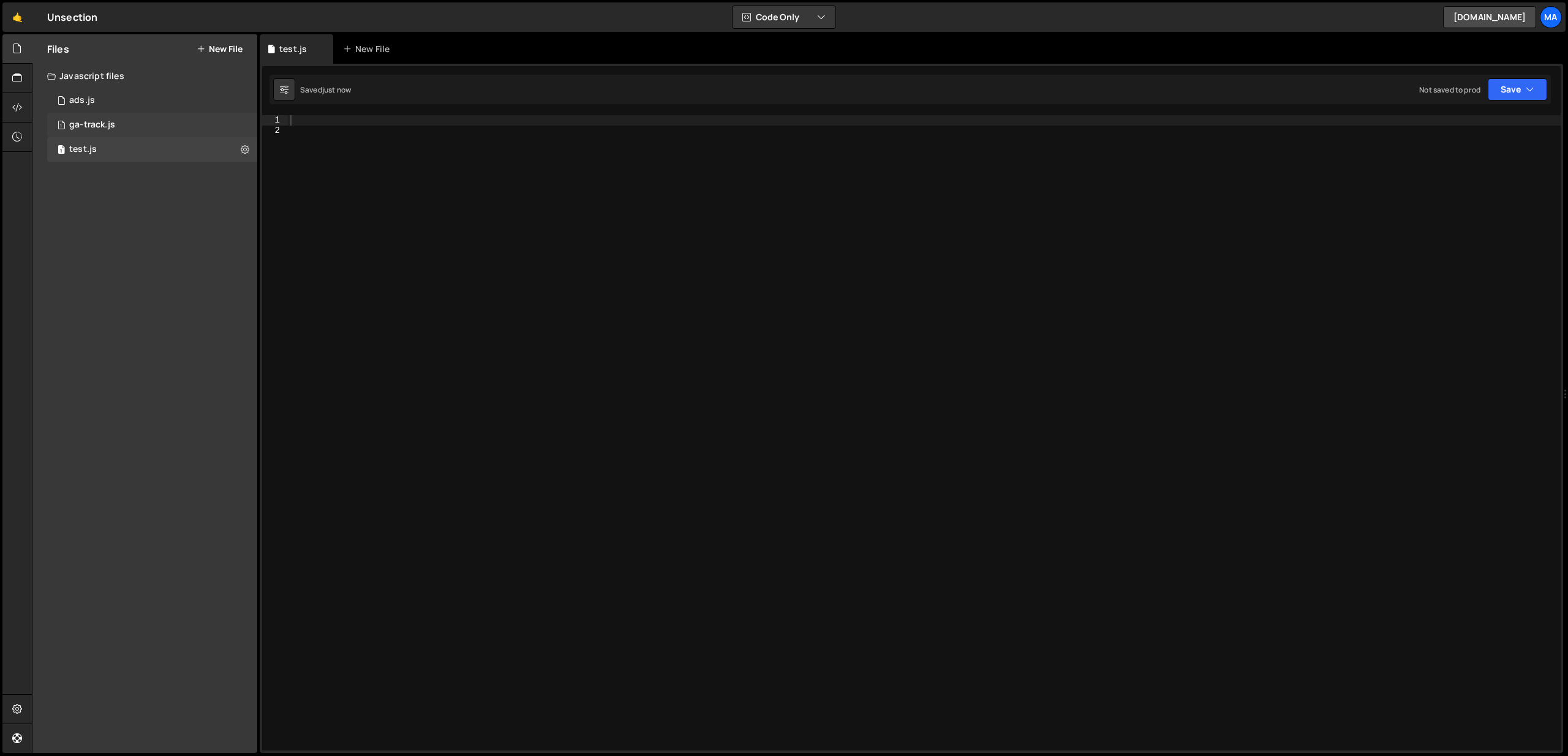
click at [213, 127] on div "1 ga-track.js 0" at bounding box center [152, 124] width 210 height 24
click at [320, 142] on div "1 2 ההההההההההההההההההההההההההההההההההההההההההההההההההההההההההההההההההההההההההה…" at bounding box center [911, 408] width 1303 height 689
click at [292, 124] on div "1 2 ההההההההההההההההההההההההההההההההההההההההההההההההההההההההההההההההההההההההההה…" at bounding box center [911, 408] width 1303 height 689
click at [185, 142] on div "1 test.js 0" at bounding box center [152, 149] width 210 height 24
click at [318, 147] on div at bounding box center [924, 443] width 1273 height 655
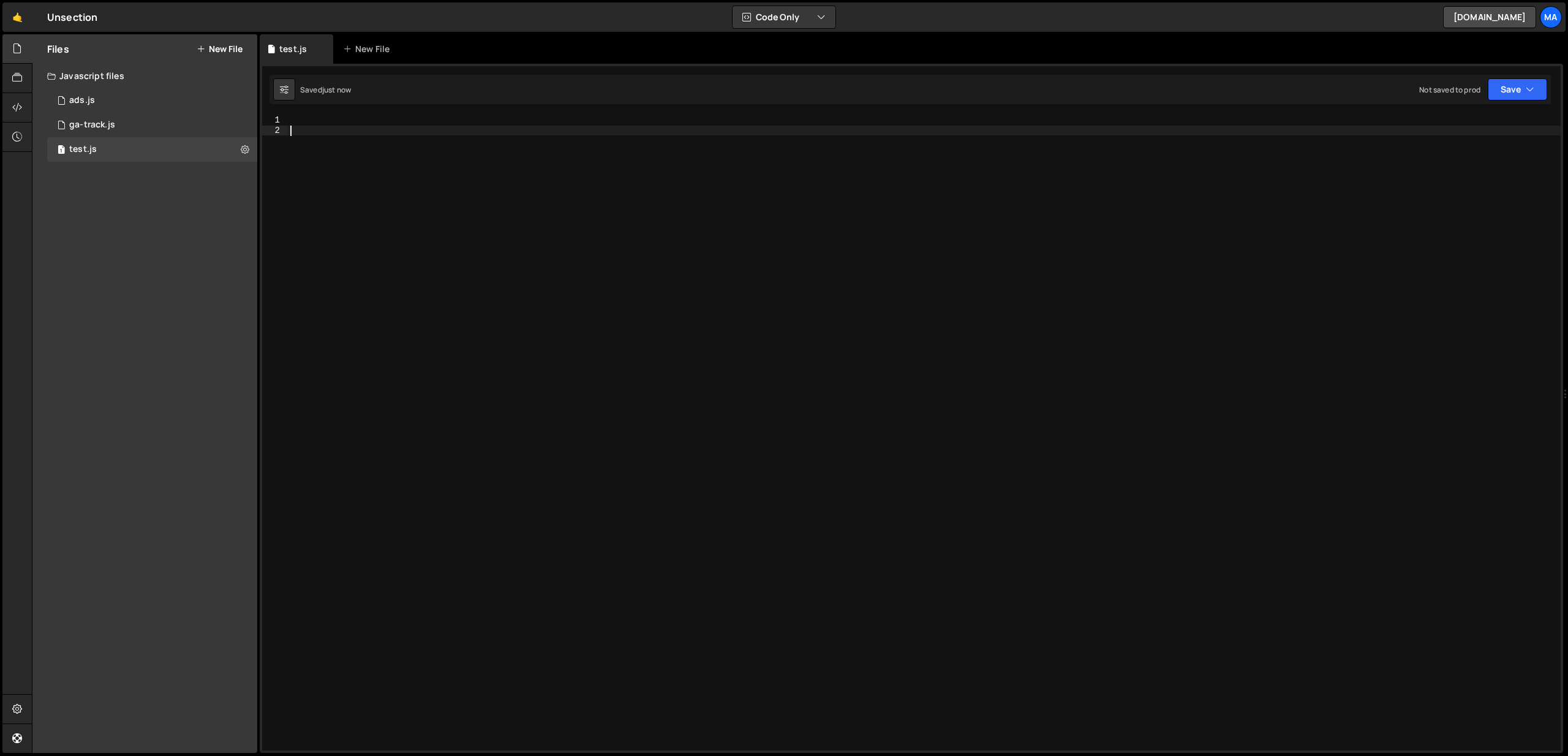
click at [302, 159] on div at bounding box center [924, 443] width 1273 height 655
click at [243, 146] on icon at bounding box center [245, 150] width 9 height 12
click at [300, 217] on button "Delete File" at bounding box center [319, 224] width 120 height 24
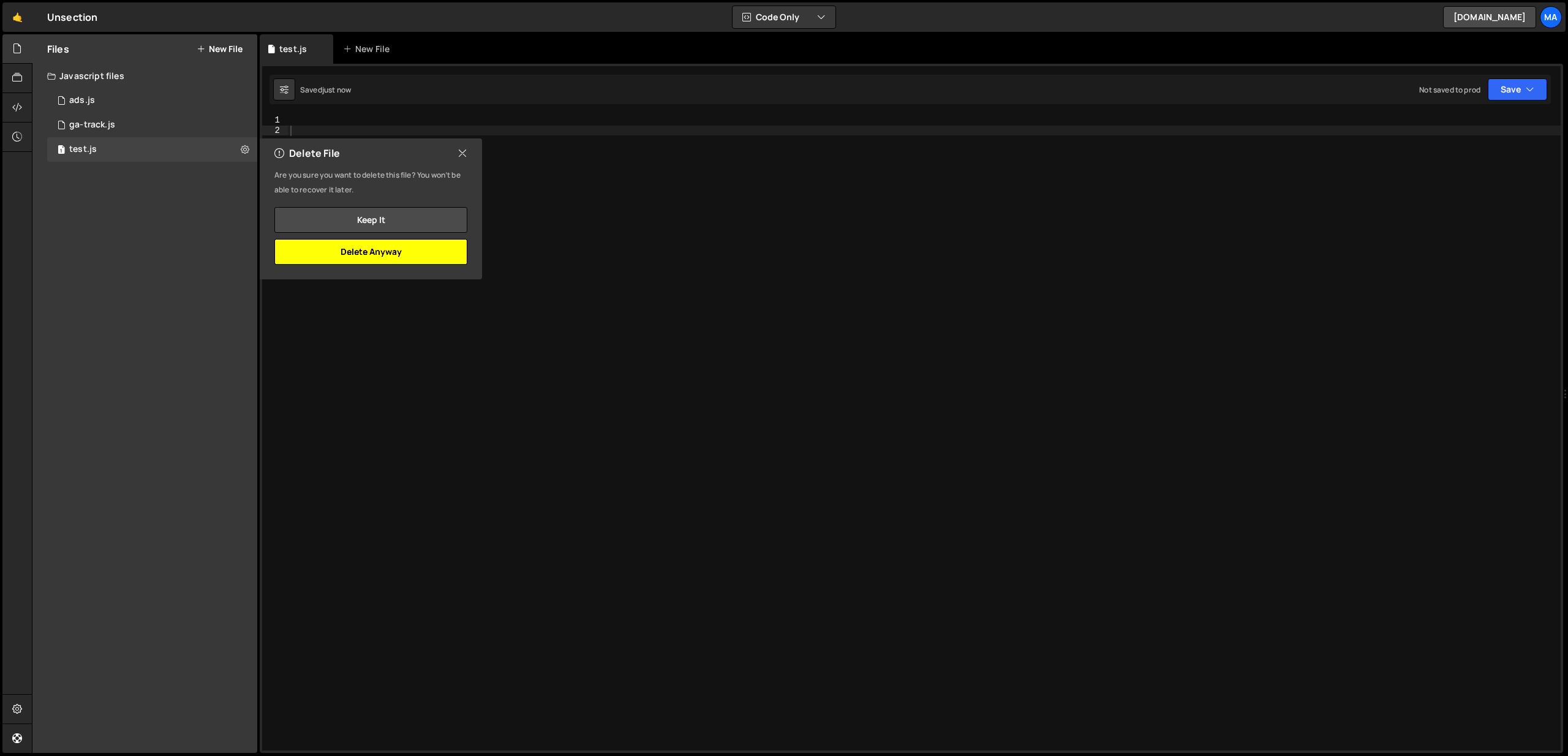
click at [424, 253] on button "Delete Anyway" at bounding box center [371, 252] width 193 height 26
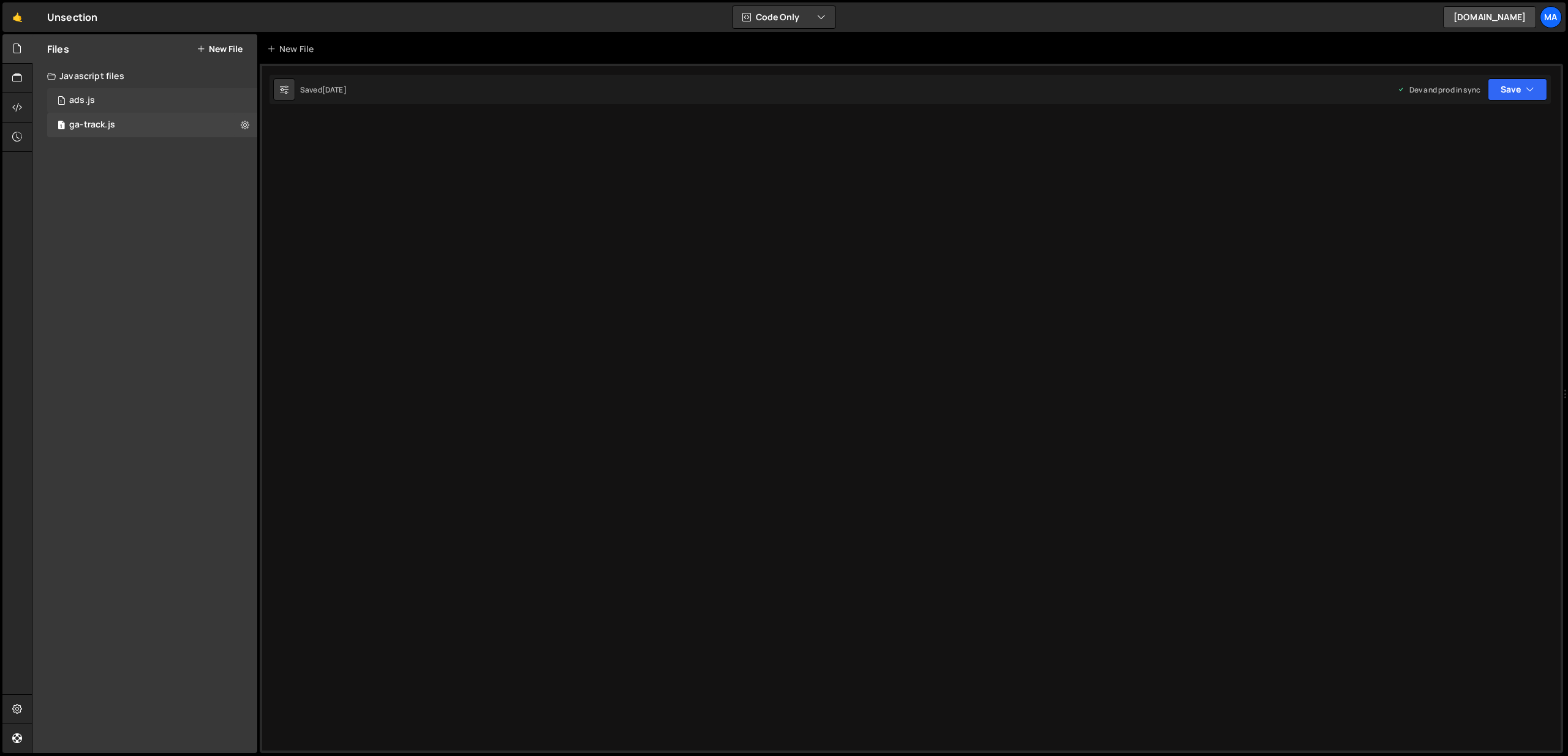
click at [212, 95] on div "1 ads.js 0" at bounding box center [152, 100] width 210 height 24
click at [243, 97] on icon at bounding box center [245, 101] width 9 height 12
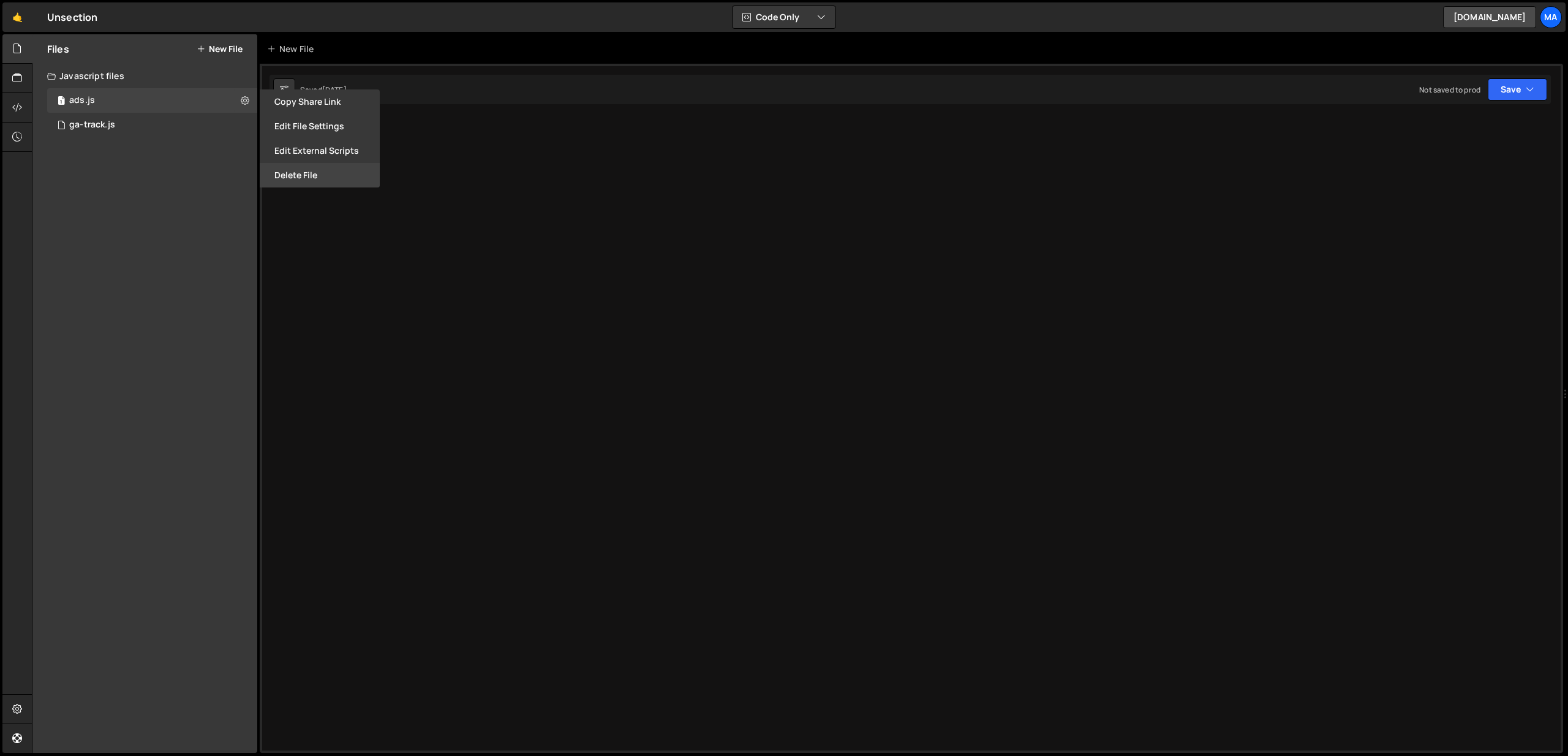
click at [286, 171] on button "Delete File" at bounding box center [319, 175] width 120 height 24
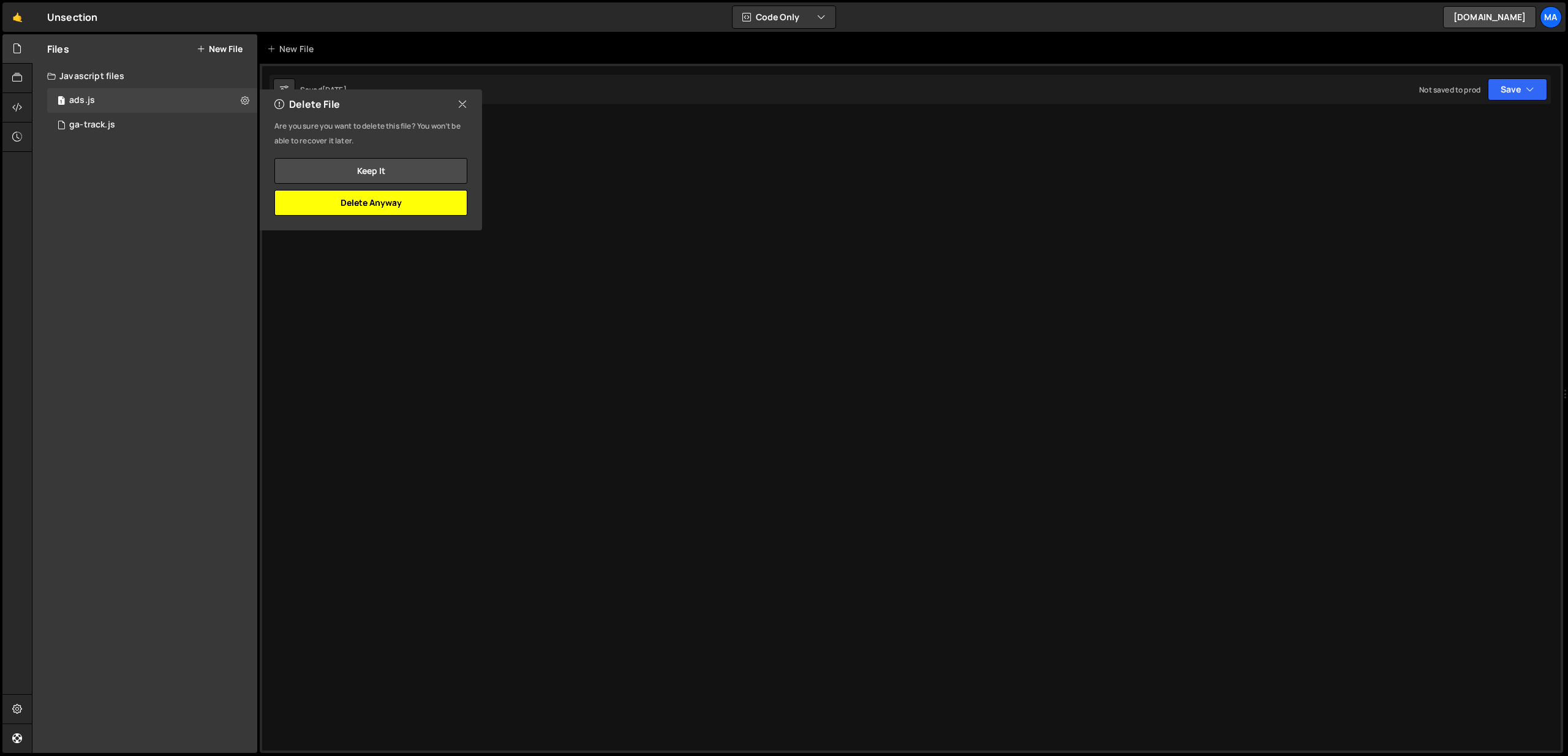
click at [408, 203] on button "Delete Anyway" at bounding box center [371, 203] width 193 height 26
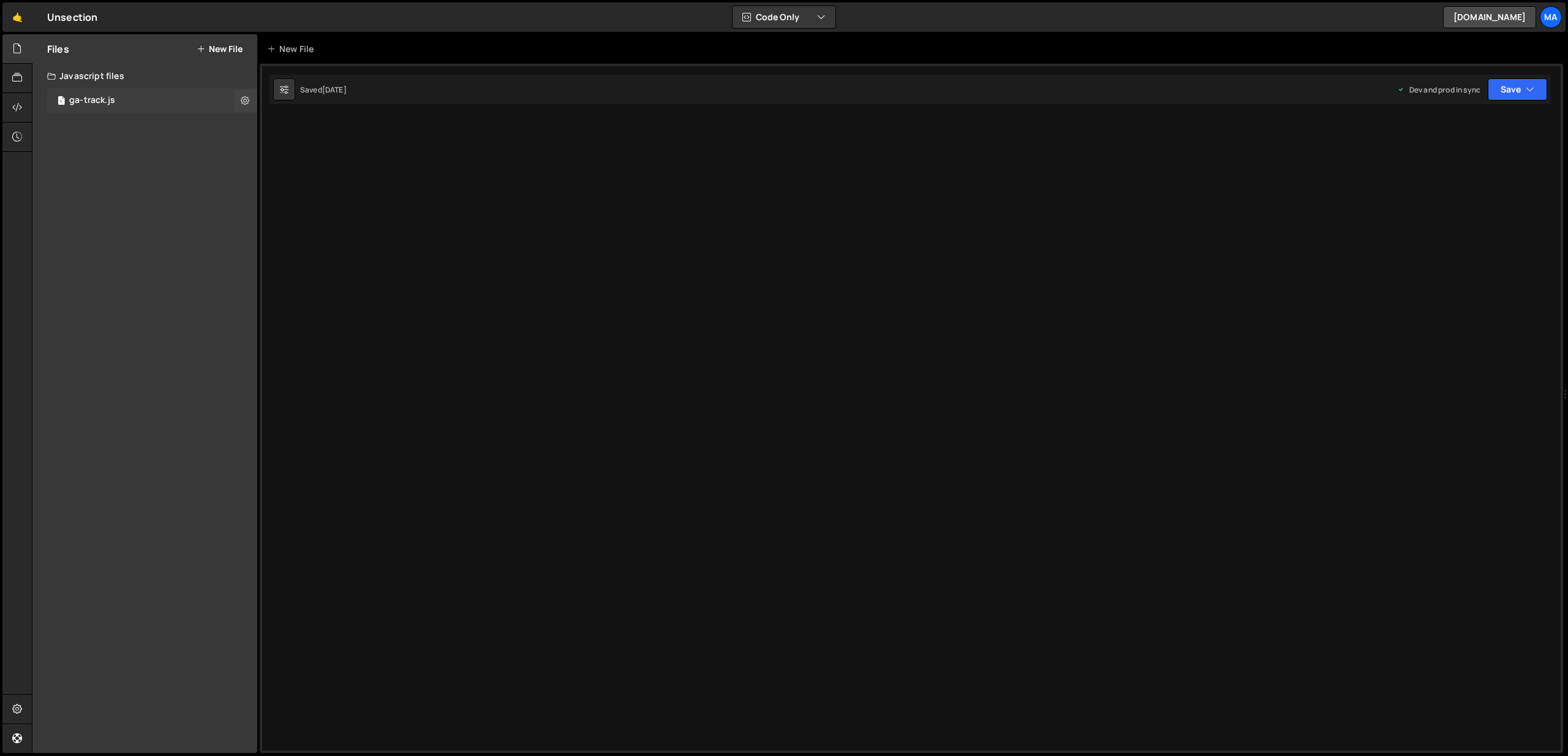
click at [189, 107] on div "1 ga-track.js 0" at bounding box center [152, 100] width 210 height 24
click at [245, 98] on icon at bounding box center [245, 101] width 9 height 12
click at [301, 179] on button "Delete File" at bounding box center [319, 175] width 120 height 24
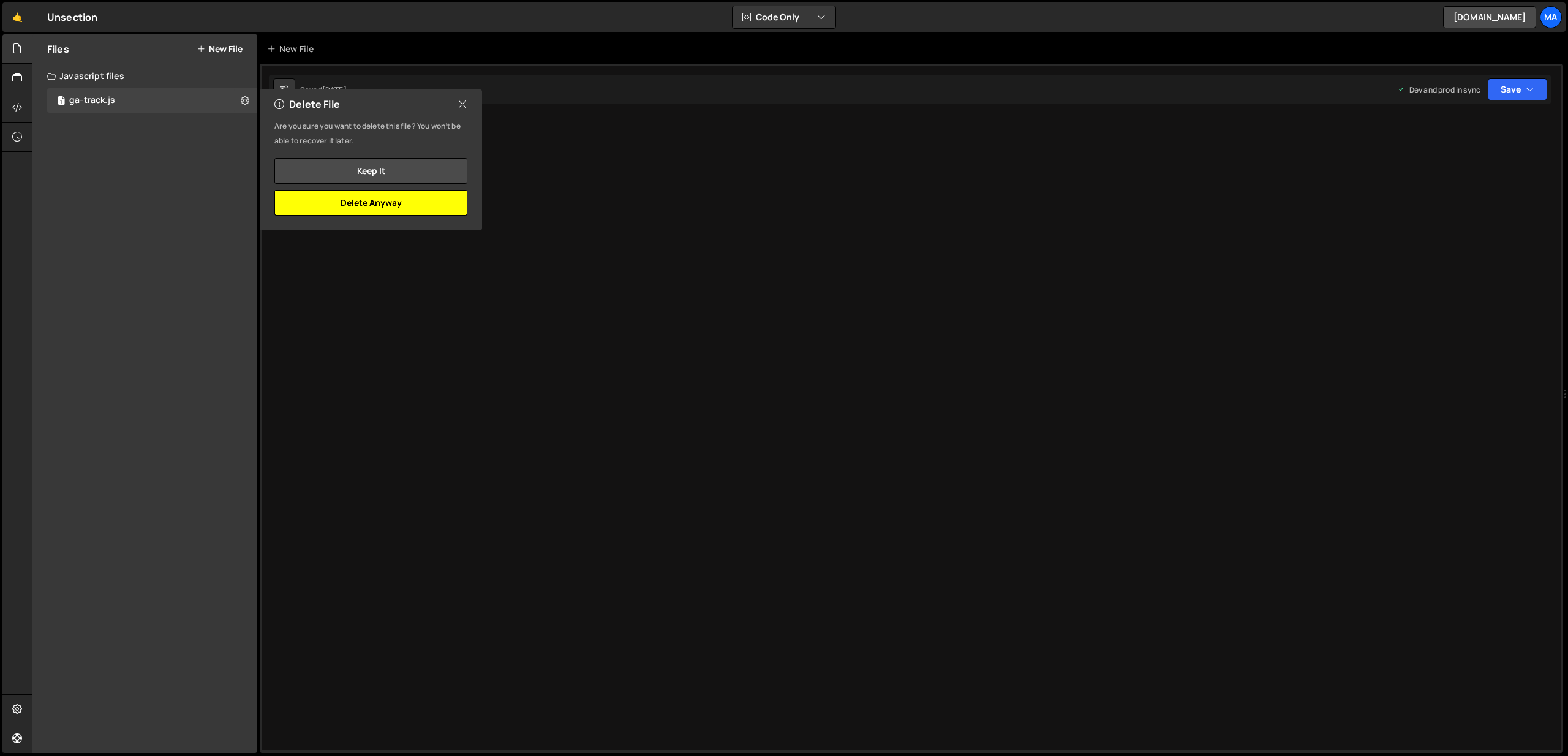
click at [438, 202] on button "Delete Anyway" at bounding box center [371, 203] width 193 height 26
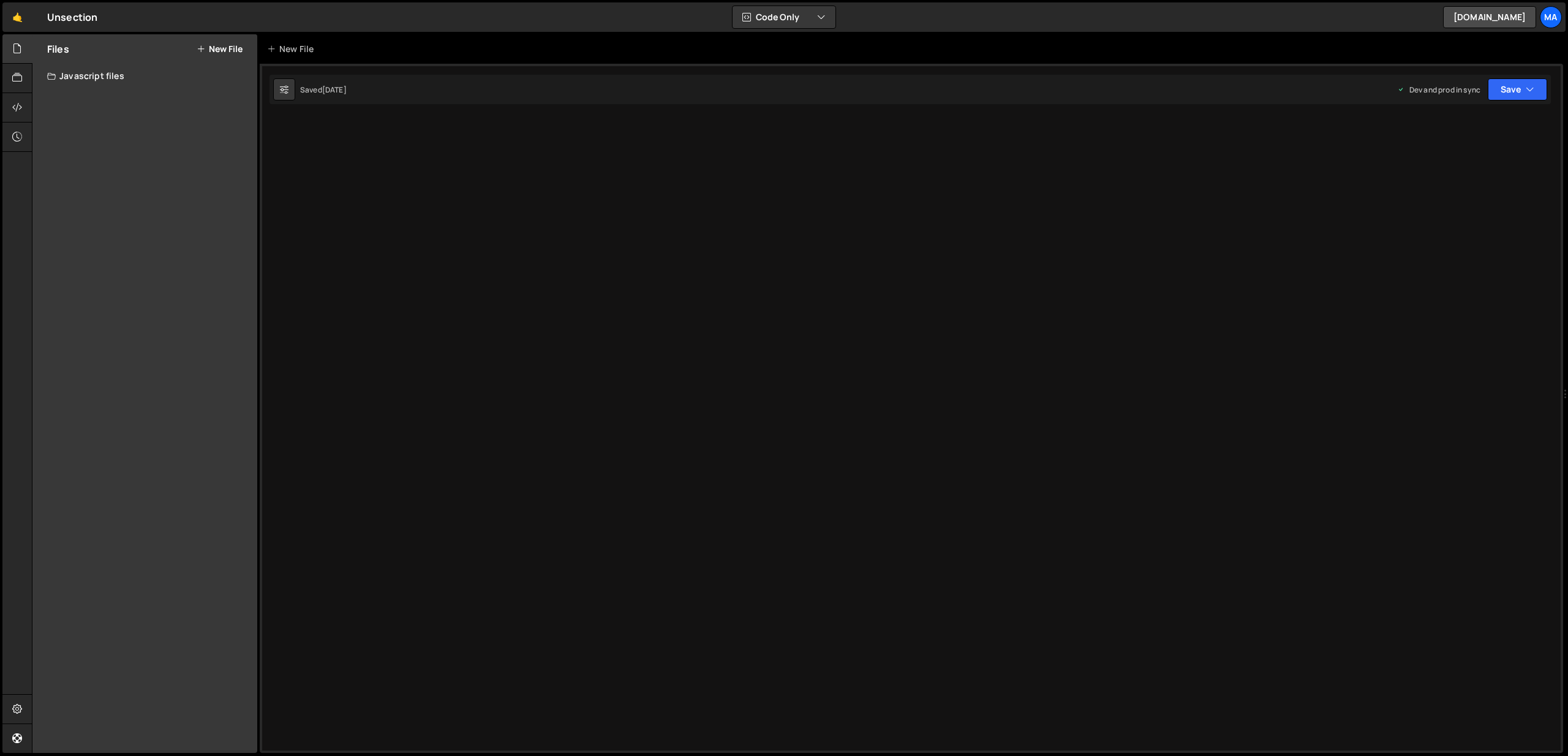
click at [144, 74] on div "Javascript files" at bounding box center [145, 75] width 225 height 24
click at [78, 76] on div "Javascript files" at bounding box center [145, 75] width 225 height 24
click at [21, 78] on icon at bounding box center [17, 77] width 10 height 13
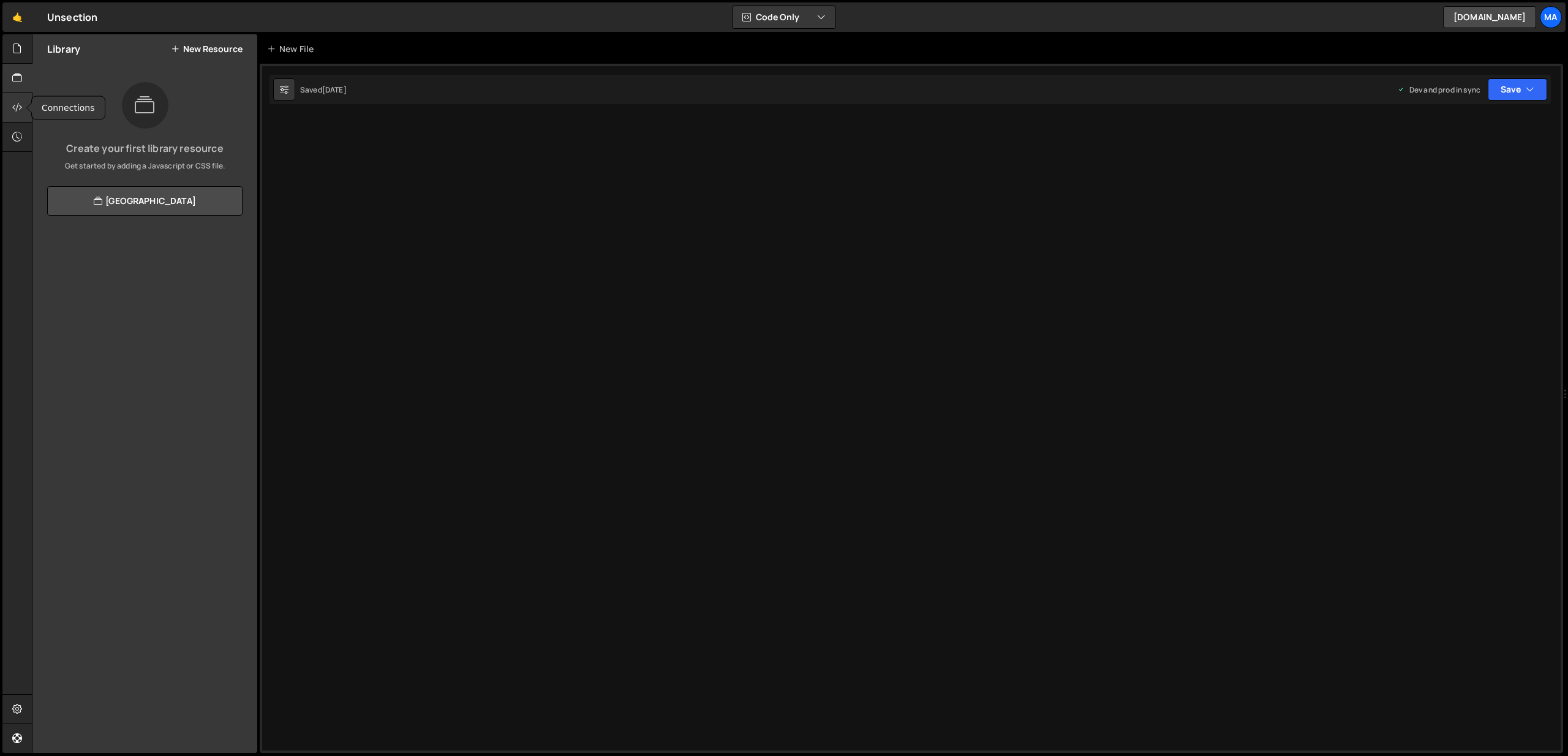
click at [19, 105] on icon at bounding box center [17, 107] width 10 height 13
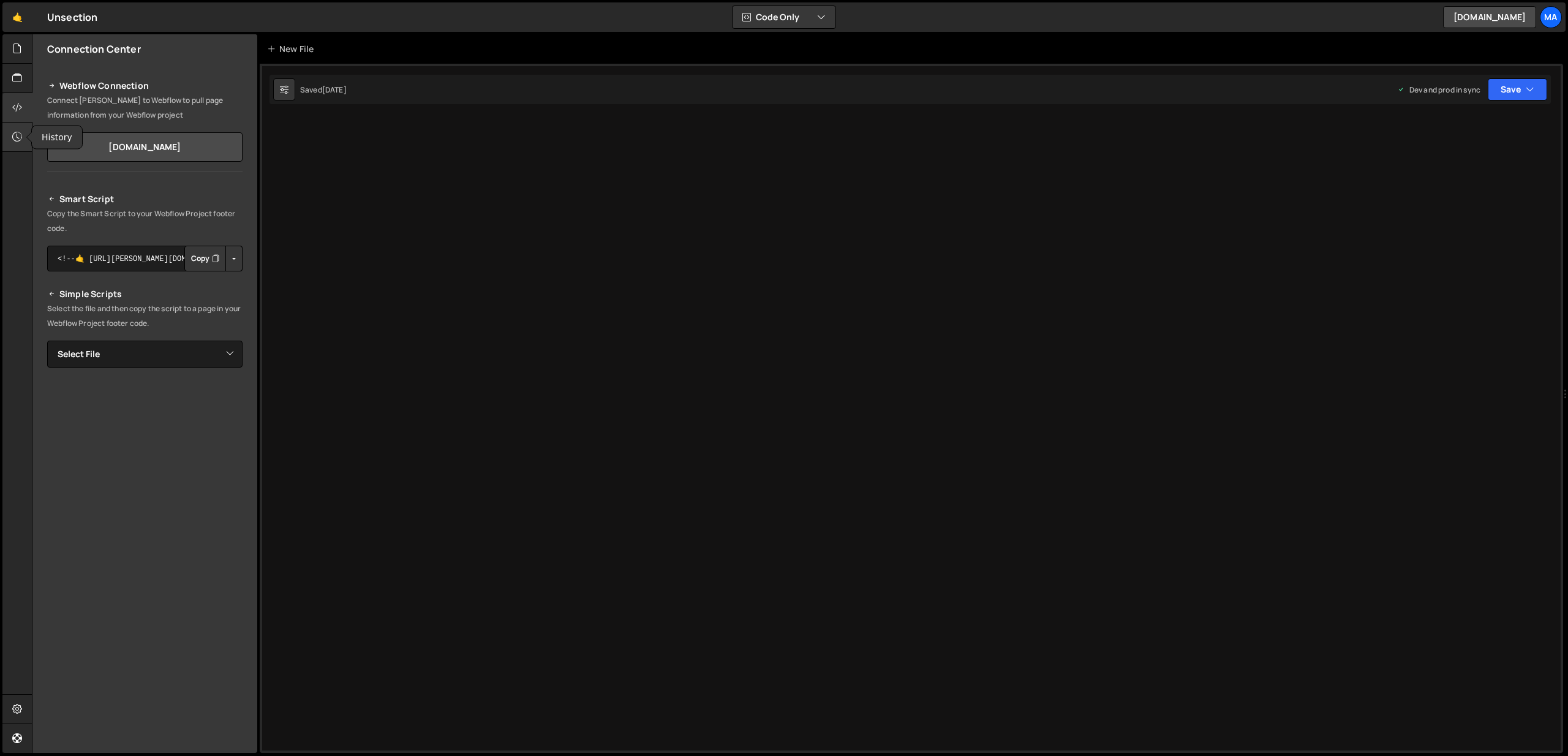
click at [15, 140] on icon at bounding box center [17, 136] width 10 height 13
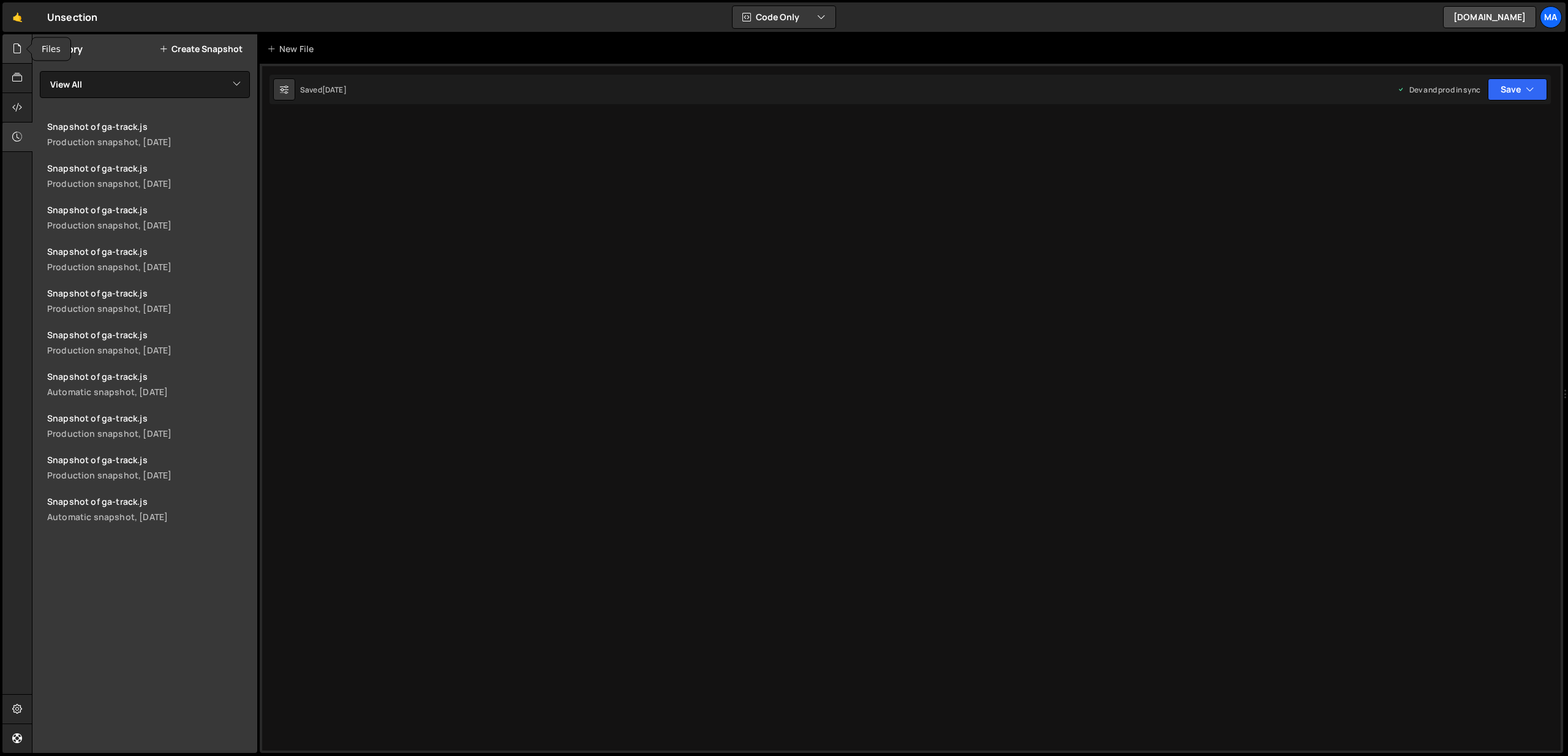
click at [20, 46] on icon at bounding box center [17, 48] width 10 height 13
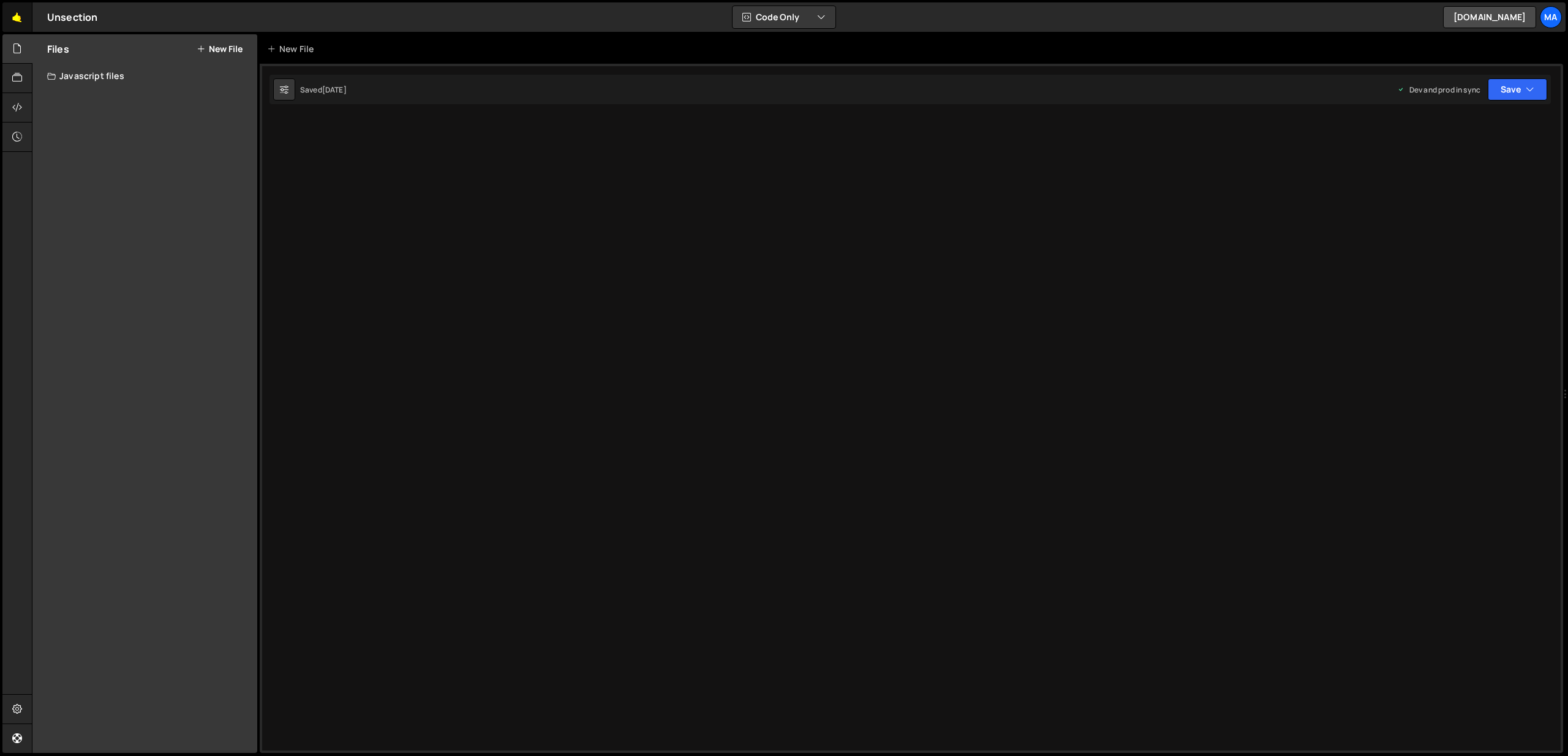
click at [21, 16] on link "🤙" at bounding box center [17, 17] width 30 height 29
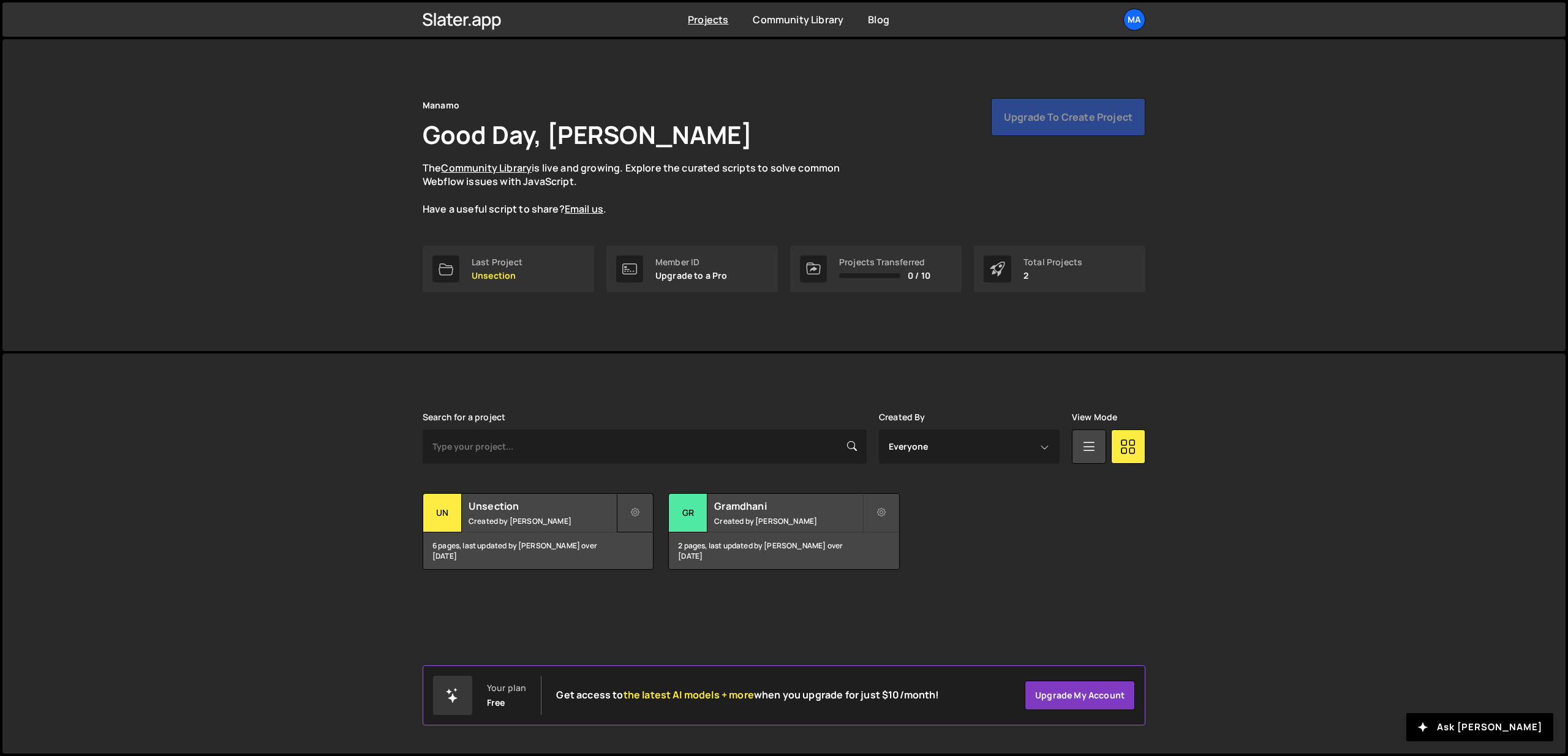
click at [636, 511] on icon at bounding box center [634, 513] width 9 height 13
click at [719, 559] on link "Edit Project" at bounding box center [691, 563] width 146 height 20
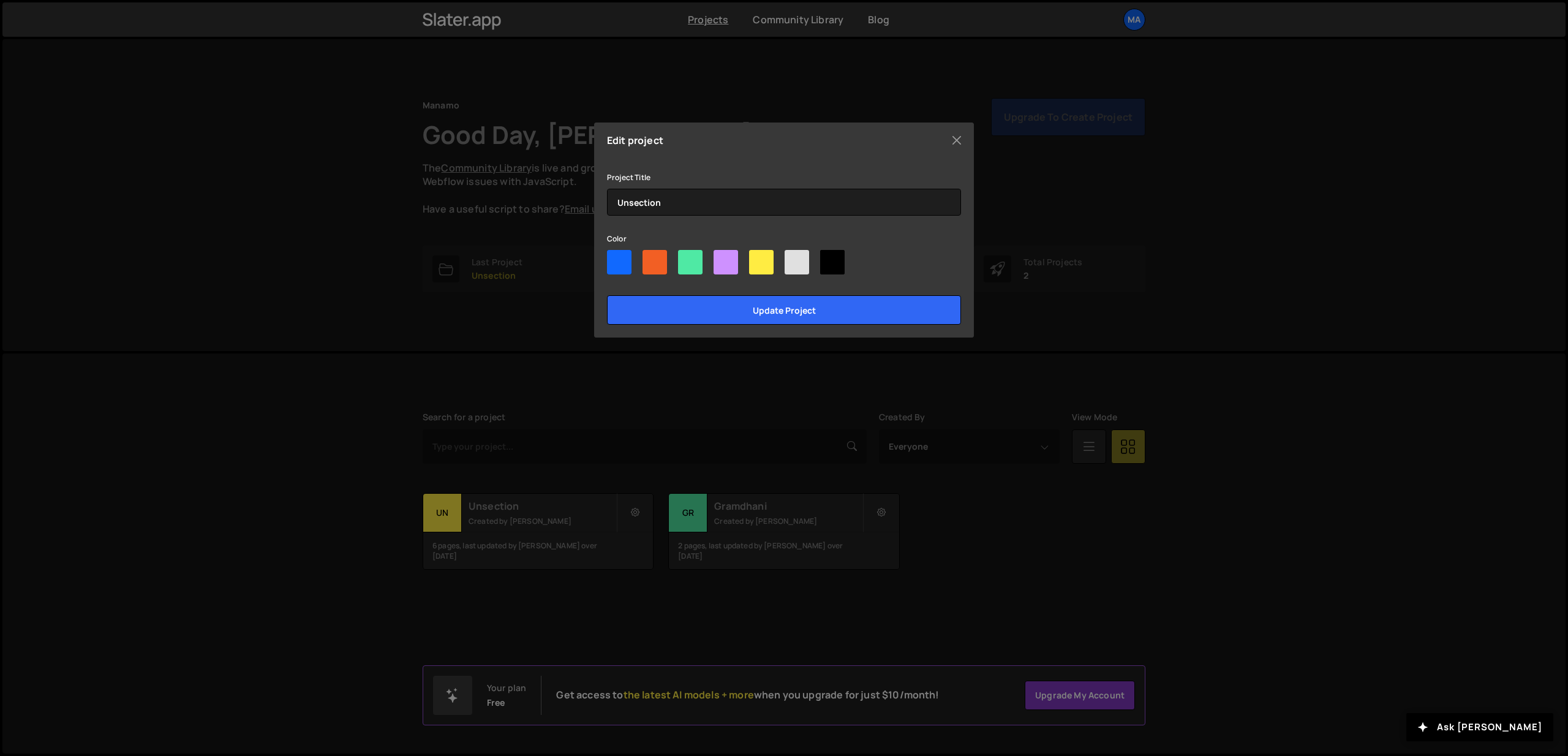
click at [828, 263] on div at bounding box center [832, 262] width 24 height 24
click at [828, 258] on input"] "radio" at bounding box center [824, 254] width 8 height 8
radio input"] "true"
click at [830, 310] on input "Update project" at bounding box center [783, 310] width 354 height 29
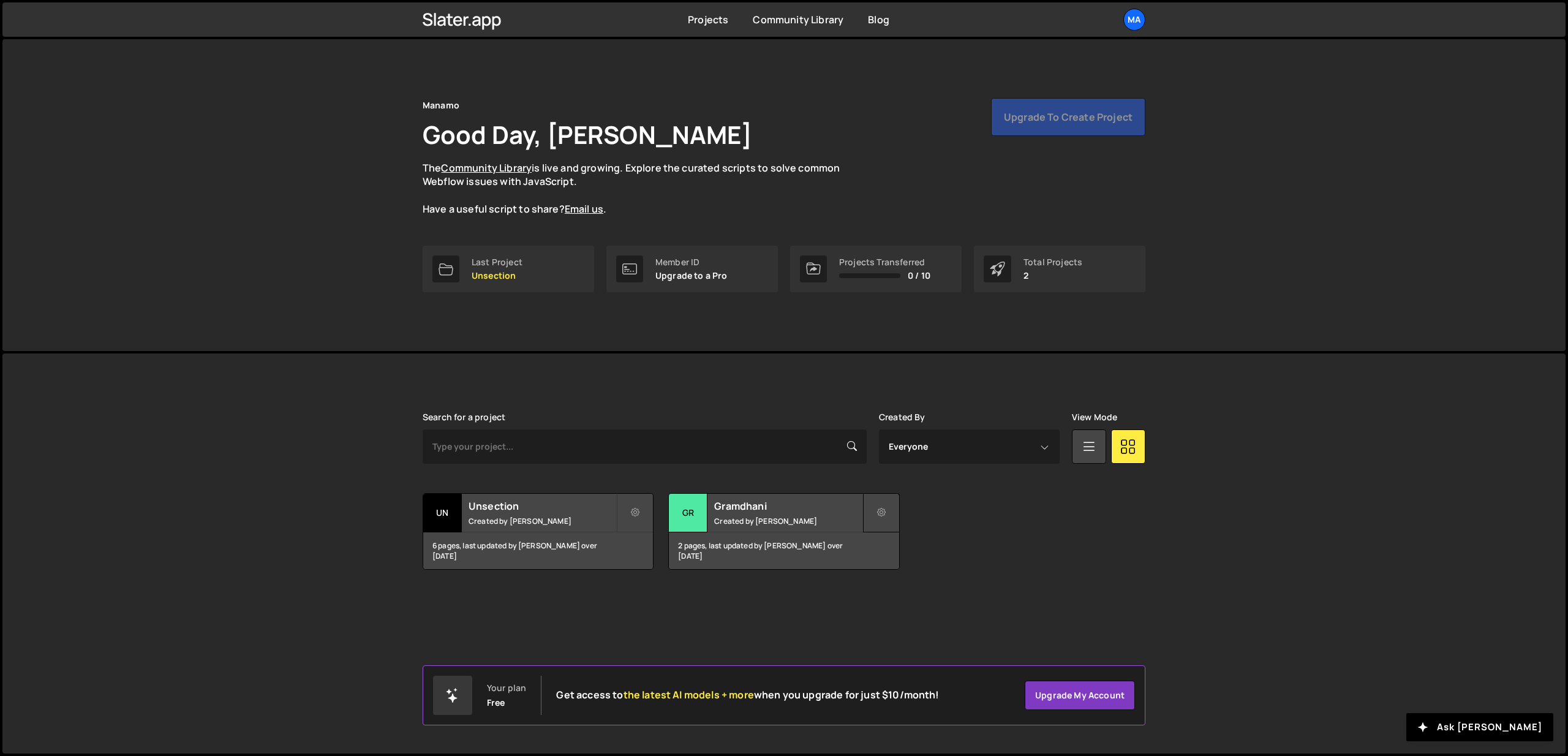
click at [886, 510] on button at bounding box center [881, 512] width 37 height 39
click at [1162, 522] on div "Slater is designed for desktop use. Please use a larger screen to access the fu…" at bounding box center [784, 491] width 760 height 275
click at [1091, 451] on icon at bounding box center [1089, 446] width 16 height 22
